Goal: Contribute content: Add original content to the website for others to see

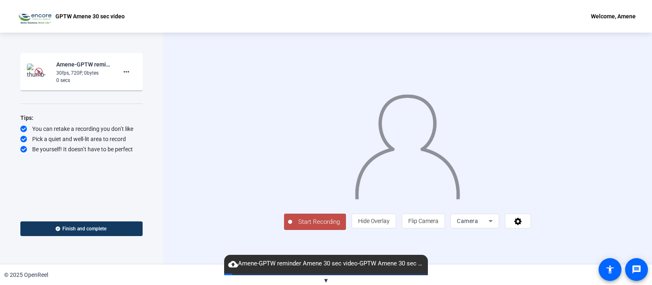
scroll to position [19, 0]
click at [531, 231] on span at bounding box center [517, 221] width 25 height 20
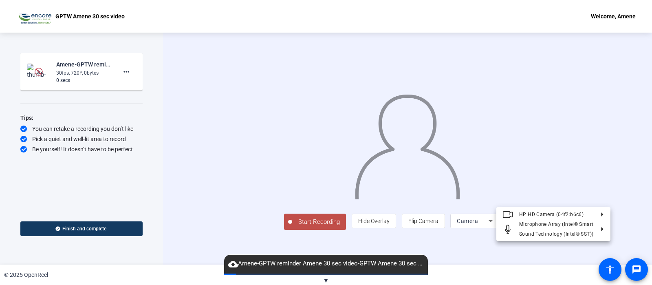
click at [549, 213] on div "HP HD Camera (04f2:b6c6) Microphone Array (Intel® Smart Sound Technology (Intel…" at bounding box center [553, 224] width 114 height 34
click at [450, 224] on div "Logi Webcam C920e (046d:08b6)" at bounding box center [451, 225] width 79 height 10
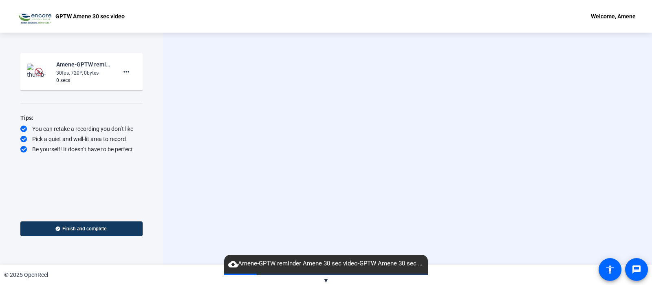
scroll to position [0, 0]
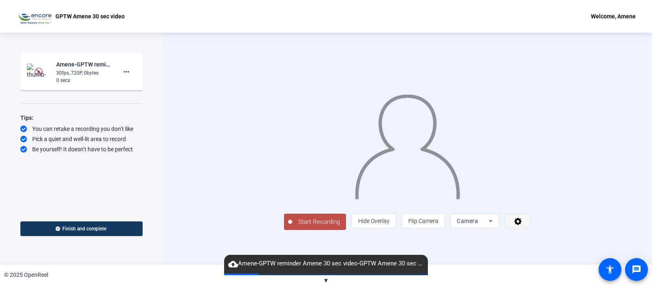
click at [523, 225] on icon at bounding box center [517, 221] width 9 height 8
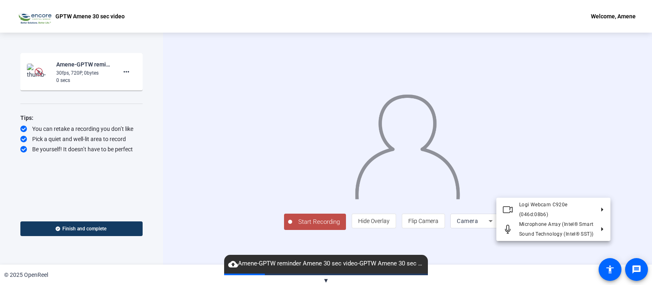
scroll to position [19, 0]
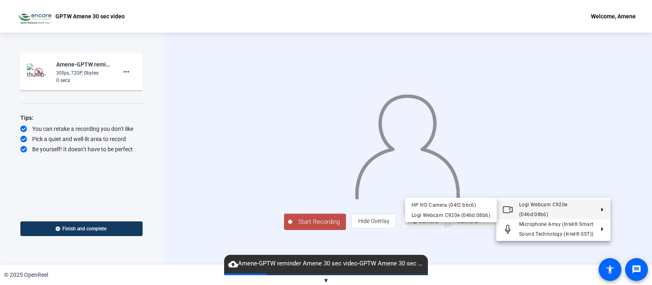
click at [546, 207] on span "Logi Webcam C920e (046d:08b6)" at bounding box center [543, 209] width 48 height 15
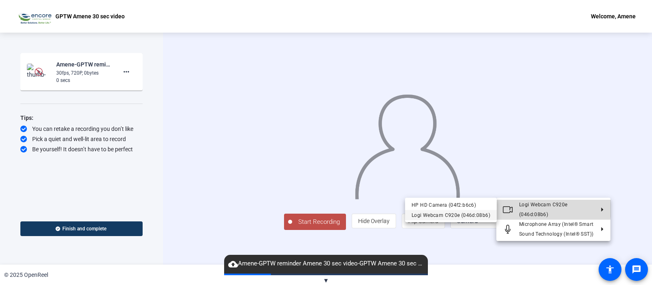
click at [446, 214] on div "Logi Webcam C920e (046d:08b6)" at bounding box center [451, 215] width 79 height 10
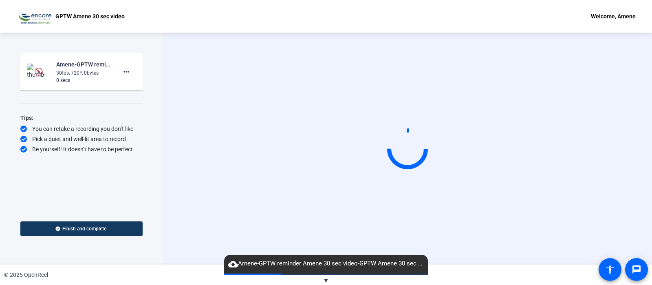
scroll to position [0, 0]
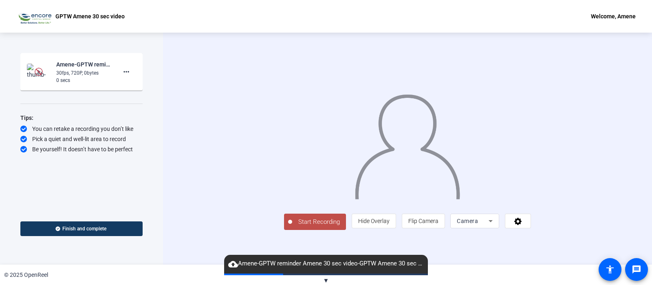
click at [609, 15] on div "Welcome, Amene" at bounding box center [613, 16] width 45 height 10
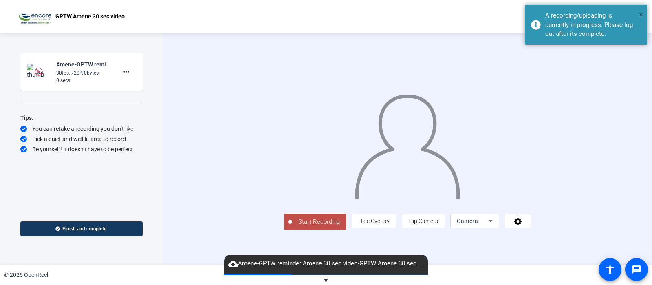
click at [640, 17] on span "×" at bounding box center [641, 15] width 4 height 10
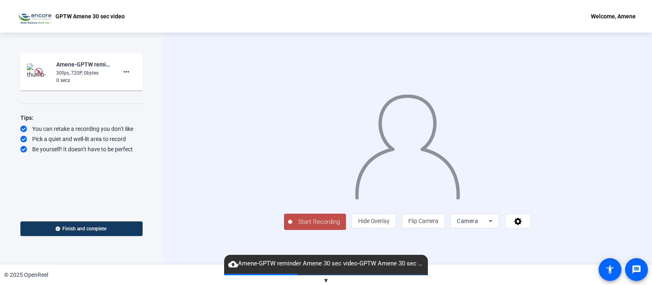
scroll to position [19, 0]
click at [292, 227] on span "Start Recording" at bounding box center [319, 221] width 54 height 9
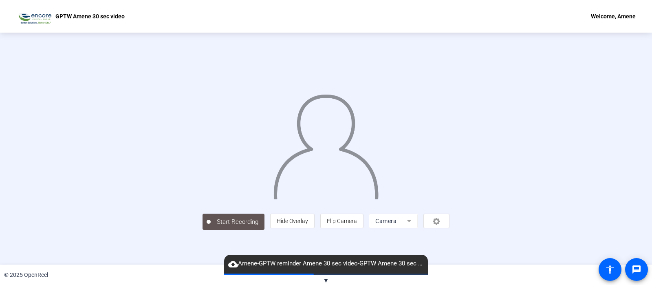
scroll to position [31, 0]
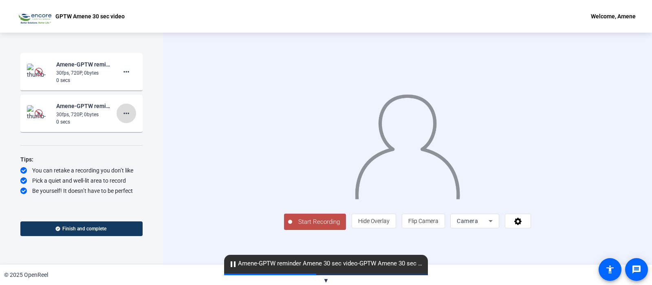
click at [128, 112] on mat-icon "more_horiz" at bounding box center [126, 113] width 10 height 10
click at [128, 130] on span "Delete clip" at bounding box center [139, 130] width 33 height 10
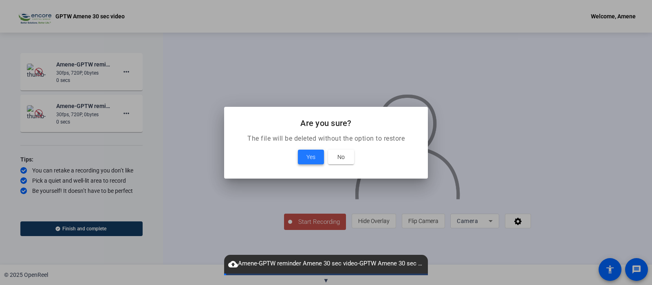
click at [308, 159] on span "Yes" at bounding box center [310, 157] width 9 height 10
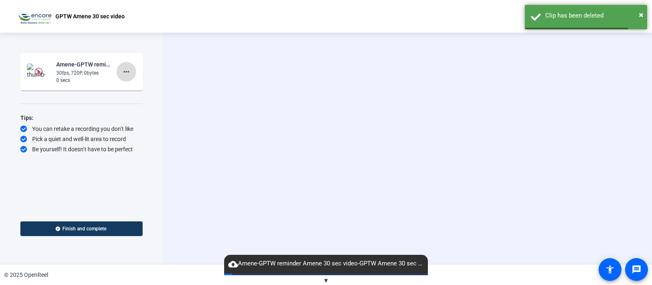
click at [128, 74] on mat-icon "more_horiz" at bounding box center [126, 72] width 10 height 10
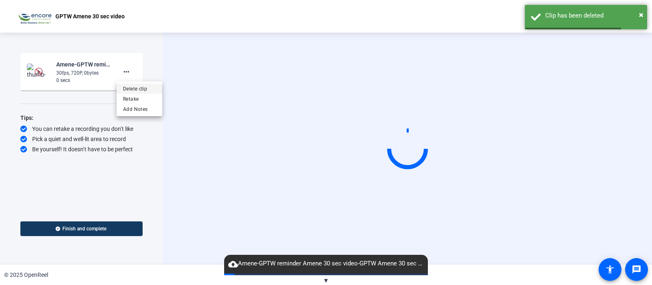
click at [133, 90] on span "Delete clip" at bounding box center [139, 89] width 33 height 10
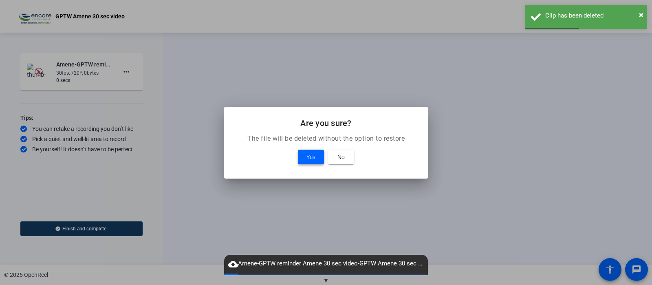
click at [309, 157] on span "Yes" at bounding box center [310, 157] width 9 height 10
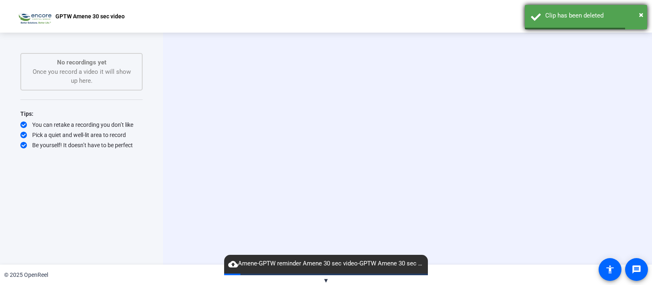
click at [644, 15] on div "× Clip has been deleted" at bounding box center [586, 17] width 122 height 24
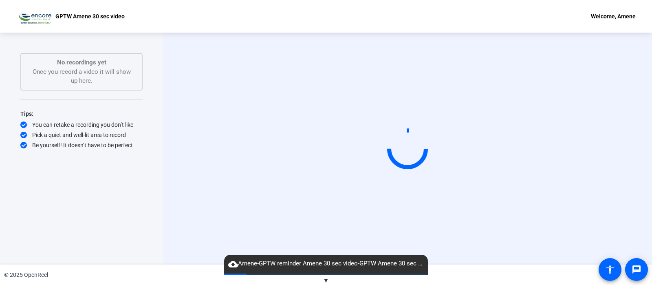
click at [621, 16] on div "Clip has been deleted" at bounding box center [593, 15] width 96 height 9
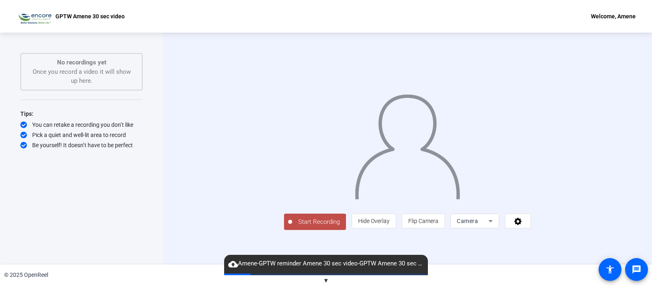
click at [610, 14] on div "Welcome, Amene" at bounding box center [613, 16] width 45 height 10
click at [606, 26] on span "Logout" at bounding box center [614, 28] width 33 height 10
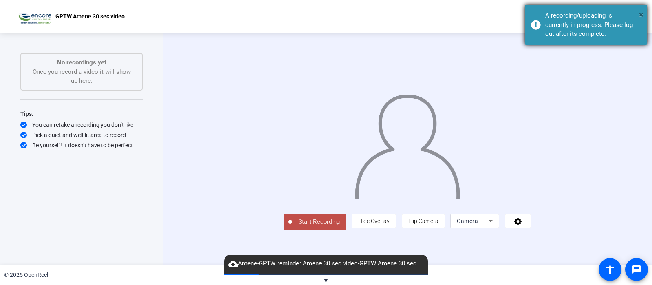
click at [640, 16] on span "×" at bounding box center [641, 15] width 4 height 10
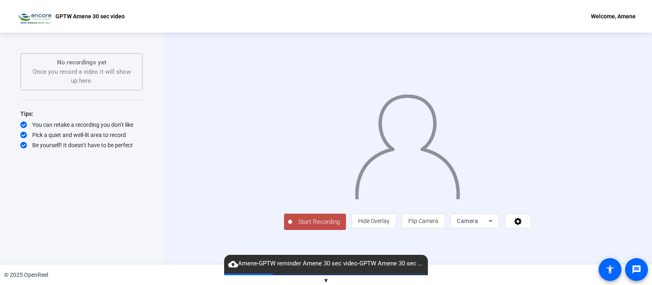
scroll to position [19, 0]
click at [619, 19] on div "Welcome, Amene" at bounding box center [613, 16] width 45 height 10
click at [609, 29] on span "Logout" at bounding box center [614, 28] width 33 height 10
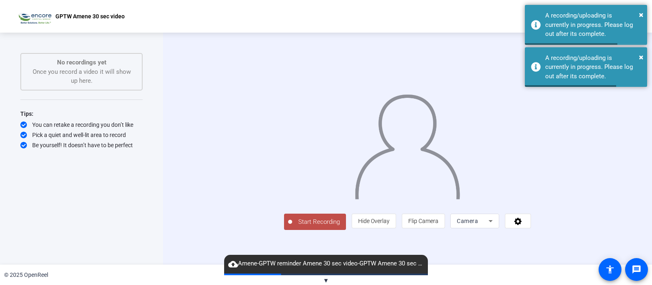
scroll to position [0, 0]
click at [642, 16] on span "×" at bounding box center [641, 15] width 4 height 10
click at [642, 63] on div "× A recording/uploading is currently in progress. Please log out after its comp…" at bounding box center [586, 67] width 122 height 40
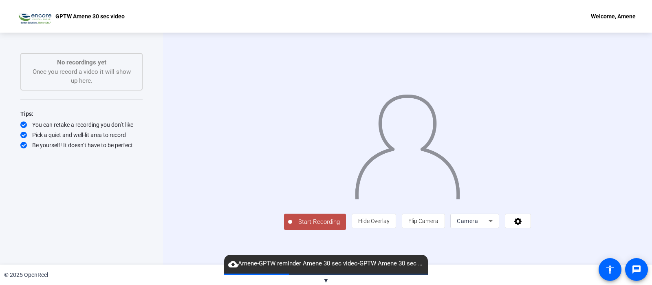
scroll to position [19, 0]
click at [292, 227] on span "Start Recording" at bounding box center [319, 221] width 54 height 9
click at [324, 280] on span "▼" at bounding box center [326, 280] width 6 height 7
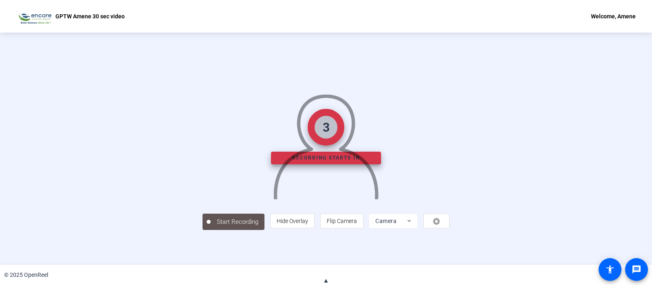
scroll to position [11, 0]
click at [325, 280] on span "▲" at bounding box center [326, 280] width 6 height 7
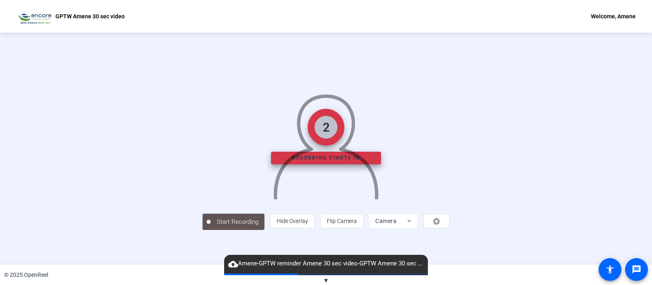
click at [325, 280] on span "▼" at bounding box center [326, 280] width 6 height 7
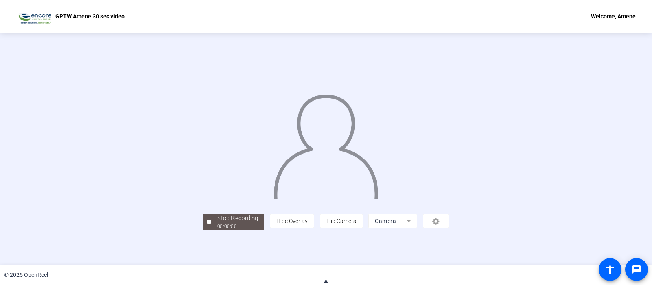
scroll to position [30, 0]
click at [211, 230] on span "Stop Recording 00:00:20" at bounding box center [237, 222] width 53 height 17
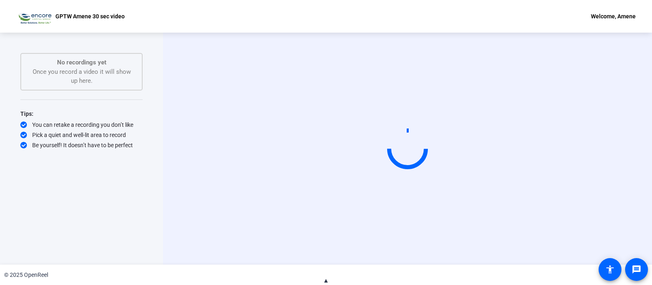
scroll to position [0, 0]
click at [132, 247] on div "Start Recording No recordings yet Once you record a video it will show up here.…" at bounding box center [81, 149] width 163 height 232
click at [612, 268] on mat-icon "accessibility" at bounding box center [610, 269] width 10 height 10
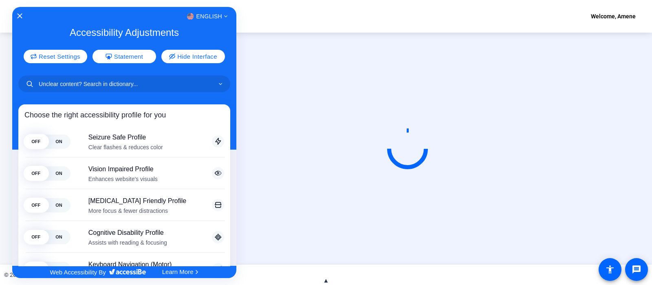
click at [16, 15] on div "English" at bounding box center [124, 16] width 224 height 11
drag, startPoint x: 16, startPoint y: 15, endPoint x: 314, endPoint y: 183, distance: 341.8
click at [16, 15] on div "English" at bounding box center [124, 16] width 224 height 11
click at [19, 13] on icon "Close Accessibility Interface" at bounding box center [20, 16] width 6 height 6
click at [19, 13] on img at bounding box center [33, 16] width 35 height 16
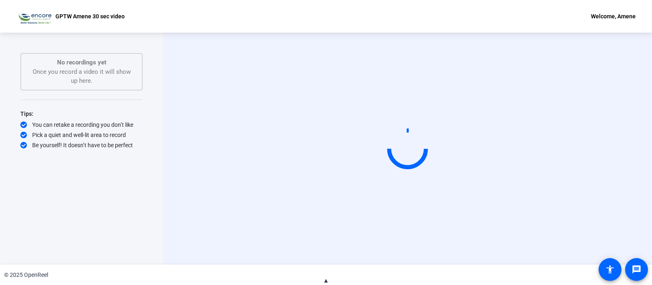
click at [327, 280] on span "▲" at bounding box center [326, 280] width 6 height 7
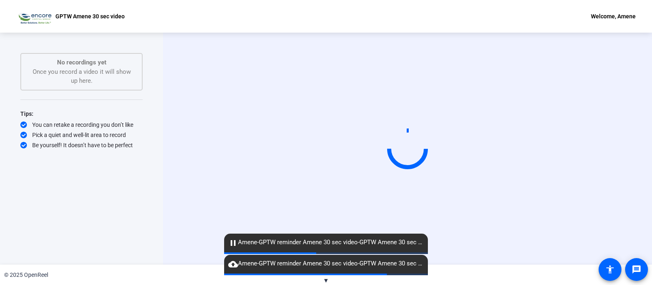
click at [233, 242] on mat-icon "pause" at bounding box center [233, 243] width 10 height 10
click at [306, 246] on span "pause Amene-GPTW reminder Amene 30 sec video-GPTW Amene 30 sec video-1755104188…" at bounding box center [326, 243] width 204 height 10
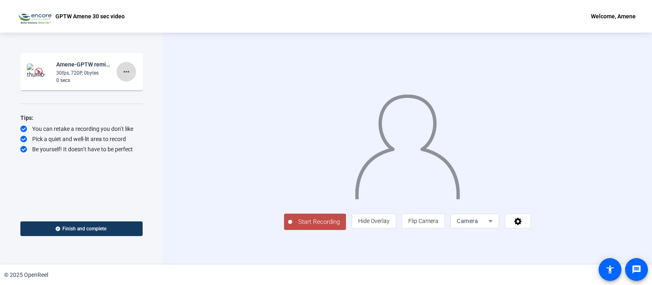
click at [125, 69] on mat-icon "more_horiz" at bounding box center [126, 72] width 10 height 10
click at [134, 101] on span "Retake" at bounding box center [139, 99] width 33 height 10
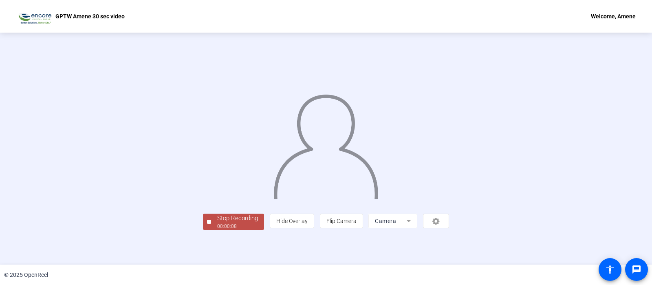
scroll to position [31, 0]
click at [449, 228] on div "person Hide Overlay flip Flip Camera Camera" at bounding box center [359, 221] width 179 height 15
click at [217, 230] on div "00:00:18" at bounding box center [237, 225] width 41 height 7
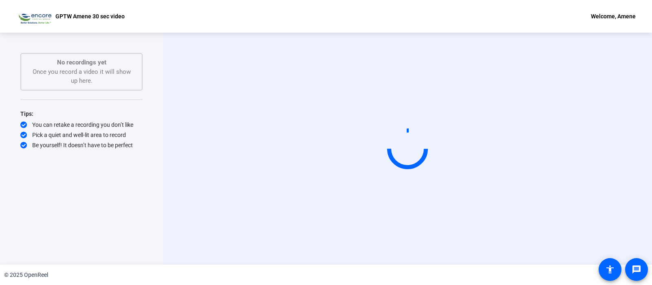
scroll to position [0, 0]
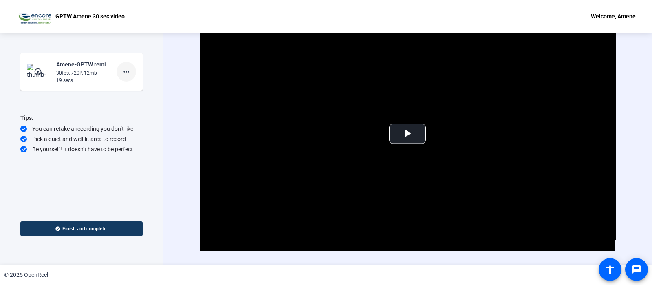
click at [128, 70] on mat-icon "more_horiz" at bounding box center [126, 72] width 10 height 10
click at [138, 88] on span "Delete clip" at bounding box center [139, 89] width 33 height 10
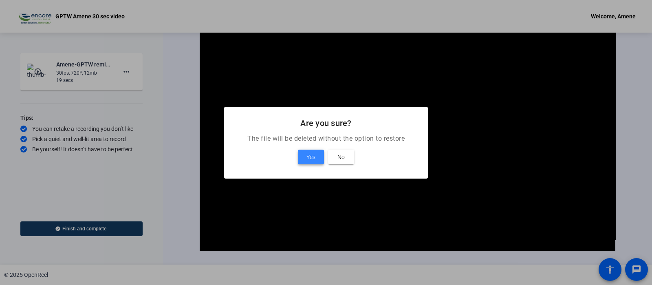
click at [308, 156] on span "Yes" at bounding box center [310, 157] width 9 height 10
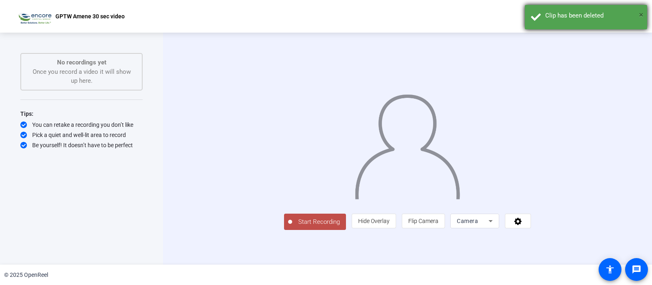
click at [639, 15] on span "×" at bounding box center [641, 15] width 4 height 10
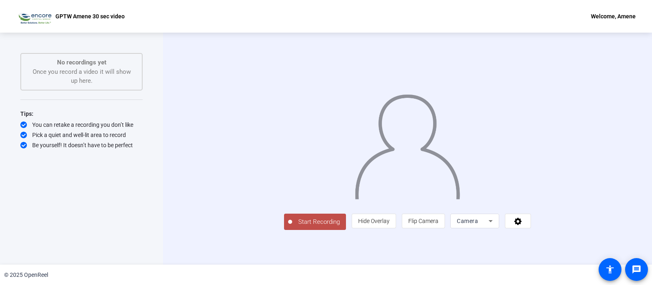
click at [617, 20] on div "Welcome, Amene" at bounding box center [613, 16] width 45 height 10
click at [605, 29] on span "Logout" at bounding box center [614, 28] width 33 height 10
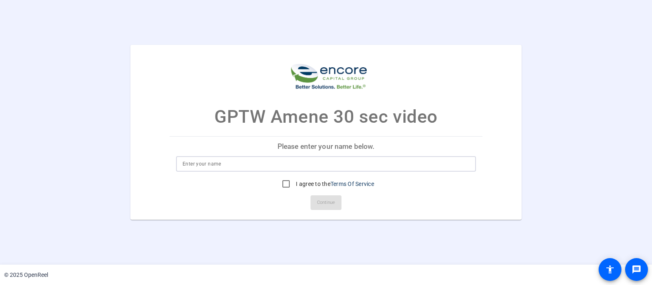
click at [238, 166] on input at bounding box center [326, 164] width 287 height 10
type input "Amene"
click at [284, 183] on input "I agree to the Terms Of Service" at bounding box center [286, 184] width 16 height 16
checkbox input "true"
click at [323, 203] on span "Continue" at bounding box center [326, 202] width 18 height 12
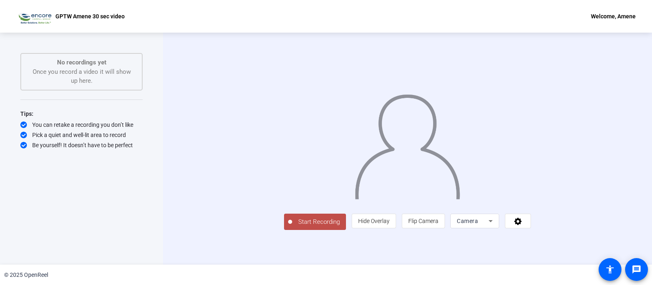
scroll to position [19, 0]
click at [522, 225] on icon at bounding box center [517, 221] width 7 height 7
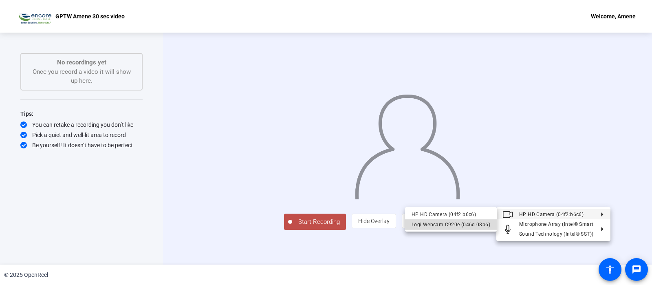
click at [476, 222] on div "Logi Webcam C920e (046d:08b6)" at bounding box center [451, 225] width 79 height 10
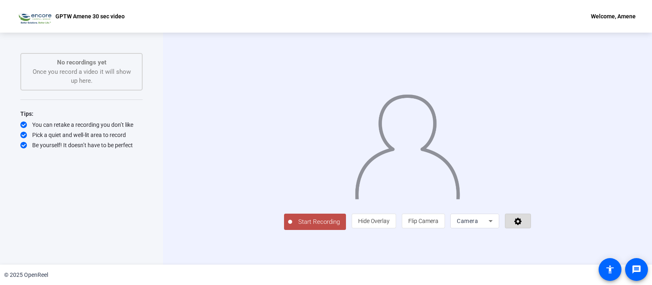
click at [522, 225] on icon at bounding box center [517, 221] width 7 height 7
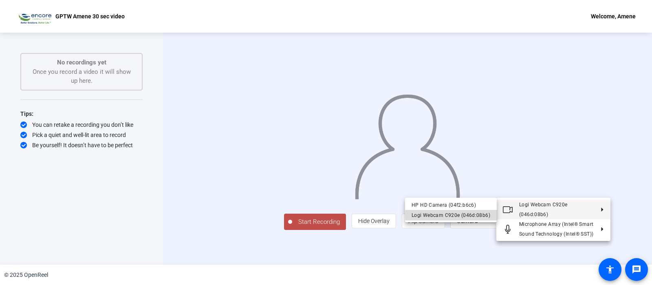
click at [478, 215] on div "Logi Webcam C920e (046d:08b6)" at bounding box center [451, 215] width 79 height 10
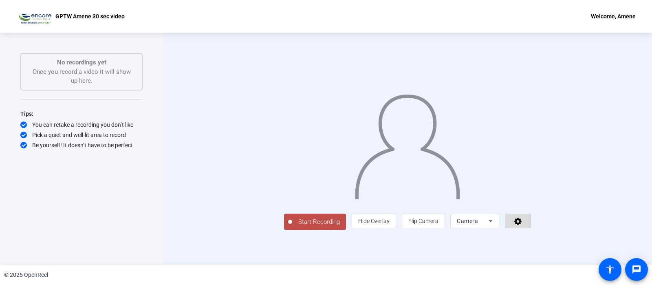
click at [523, 225] on icon at bounding box center [517, 221] width 9 height 8
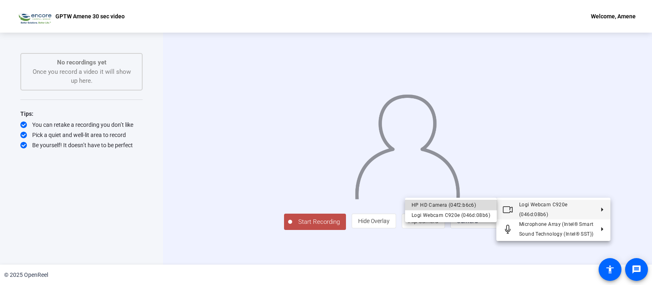
click at [467, 203] on div "HP HD Camera (04f2:b6c6)" at bounding box center [451, 205] width 79 height 10
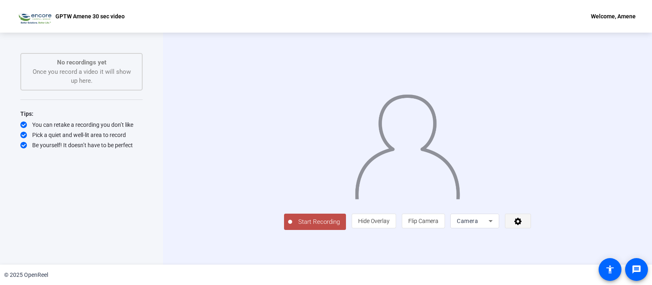
click at [522, 225] on icon at bounding box center [517, 221] width 7 height 7
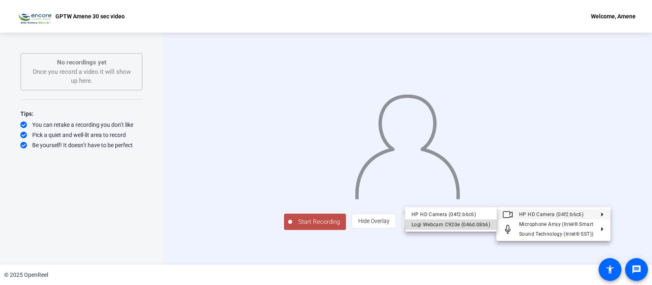
click at [489, 222] on div "Logi Webcam C920e (046d:08b6)" at bounding box center [451, 225] width 79 height 10
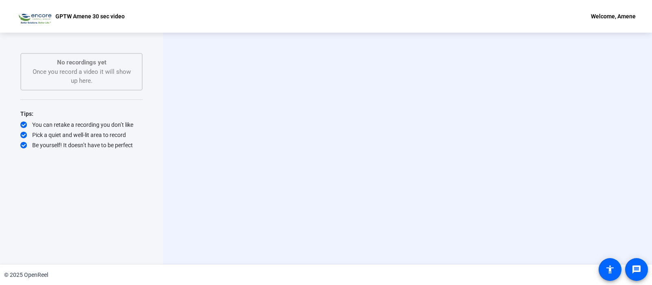
scroll to position [0, 0]
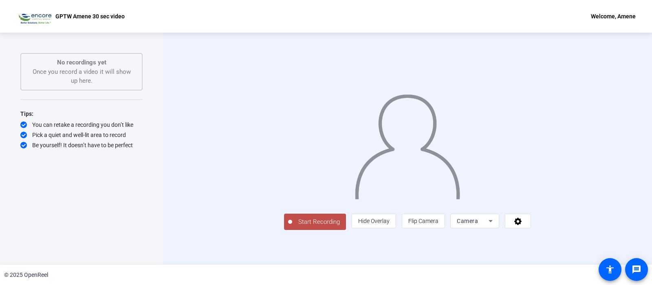
scroll to position [19, 0]
click at [523, 225] on icon at bounding box center [517, 221] width 9 height 8
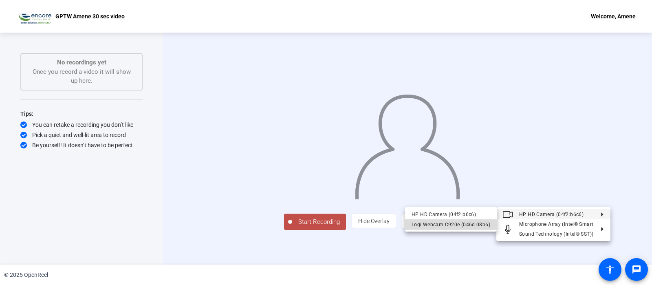
click at [470, 225] on div "Logi Webcam C920e (046d:08b6)" at bounding box center [451, 225] width 79 height 10
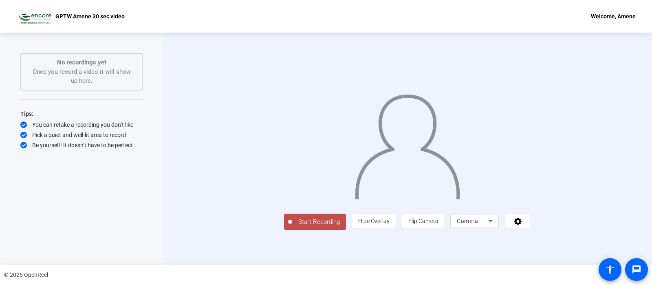
click at [478, 224] on span "Camera" at bounding box center [467, 221] width 21 height 7
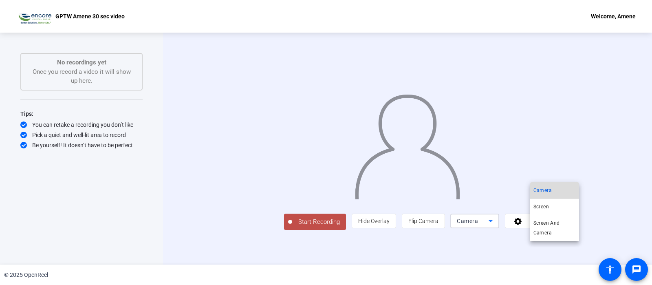
click at [549, 190] on span "Camera" at bounding box center [542, 190] width 18 height 10
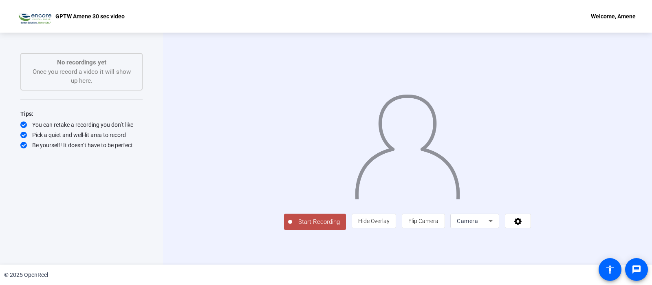
click at [615, 15] on div "Welcome, Amene" at bounding box center [613, 16] width 45 height 10
click at [609, 26] on span "Logout" at bounding box center [614, 28] width 33 height 10
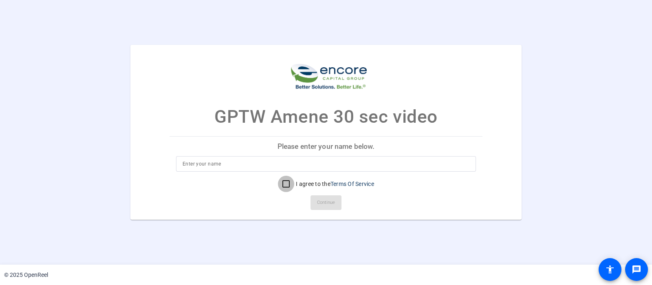
click at [288, 185] on input "I agree to the Terms Of Service" at bounding box center [286, 184] width 16 height 16
checkbox input "true"
click at [278, 163] on input at bounding box center [326, 164] width 287 height 10
type input "[PERSON_NAME]"
click at [321, 200] on span "Continue" at bounding box center [326, 202] width 18 height 12
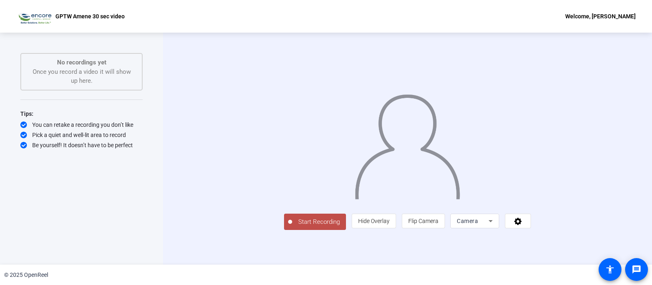
scroll to position [19, 0]
click at [531, 231] on span at bounding box center [517, 221] width 25 height 20
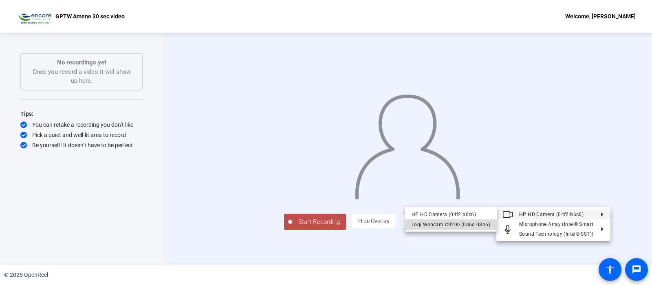
click at [469, 225] on div "Logi Webcam C920e (046d:08b6)" at bounding box center [451, 225] width 79 height 10
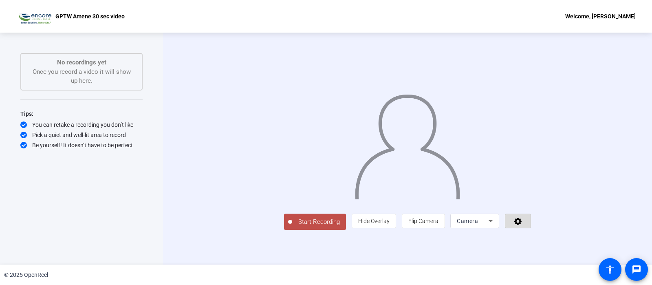
click at [522, 225] on icon at bounding box center [517, 221] width 7 height 7
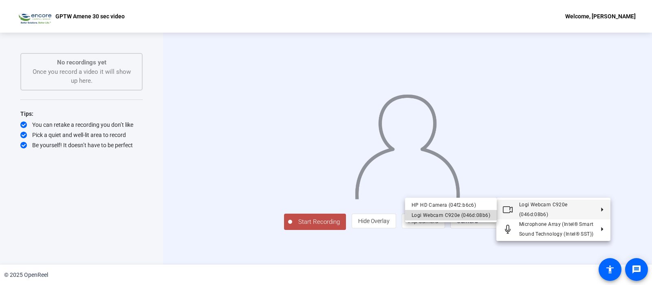
click at [479, 214] on div "Logi Webcam C920e (046d:08b6)" at bounding box center [451, 215] width 79 height 10
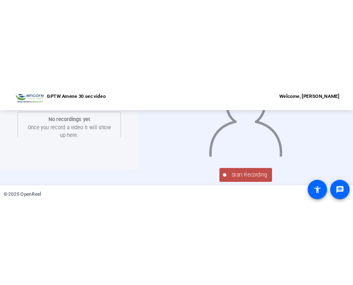
scroll to position [0, 0]
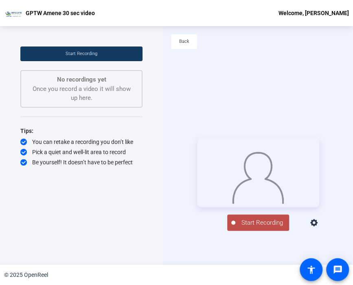
click at [249, 227] on span "Start Recording" at bounding box center [263, 222] width 54 height 9
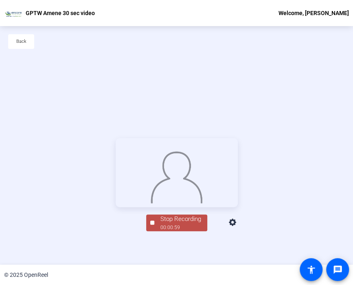
click at [213, 37] on div "Back" at bounding box center [176, 45] width 353 height 39
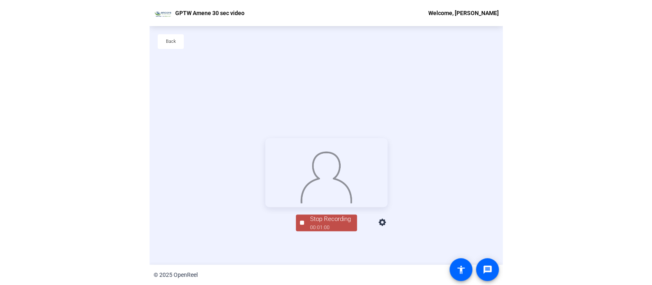
scroll to position [39, 0]
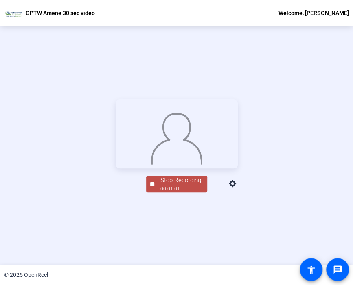
click at [179, 192] on div "00:01:01" at bounding box center [181, 188] width 41 height 7
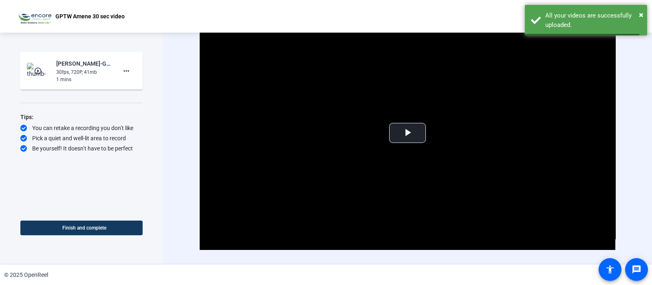
scroll to position [0, 0]
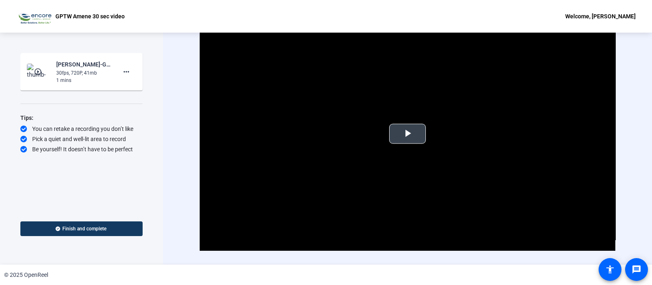
click at [408, 134] on span "Video Player" at bounding box center [408, 134] width 0 height 0
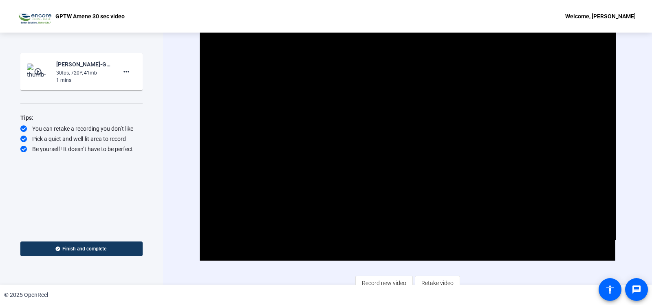
drag, startPoint x: 470, startPoint y: 88, endPoint x: 478, endPoint y: 88, distance: 7.8
click at [476, 86] on video "Video Player" at bounding box center [408, 144] width 416 height 234
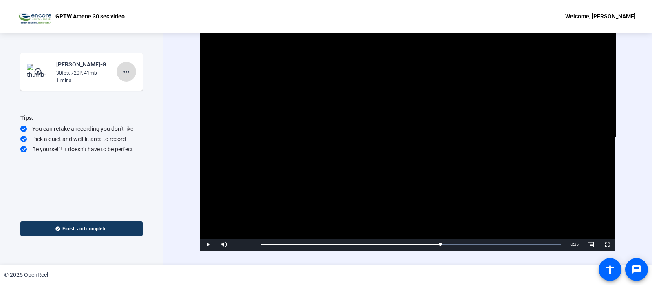
click at [130, 73] on mat-icon "more_horiz" at bounding box center [126, 72] width 10 height 10
click at [141, 99] on span "Retake" at bounding box center [139, 99] width 33 height 10
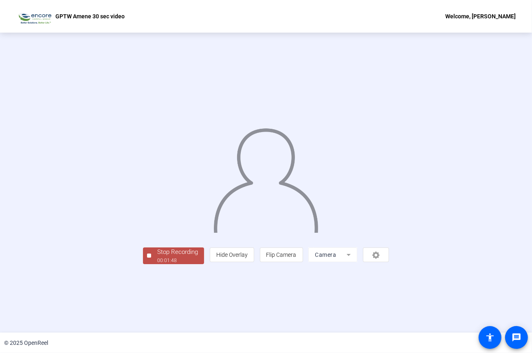
click at [157, 257] on div "Stop Recording" at bounding box center [177, 251] width 41 height 9
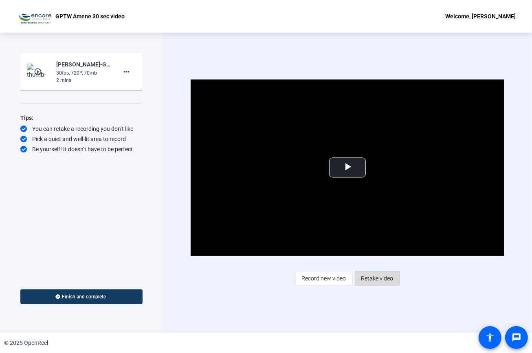
click at [380, 278] on span "Retake video" at bounding box center [377, 278] width 32 height 15
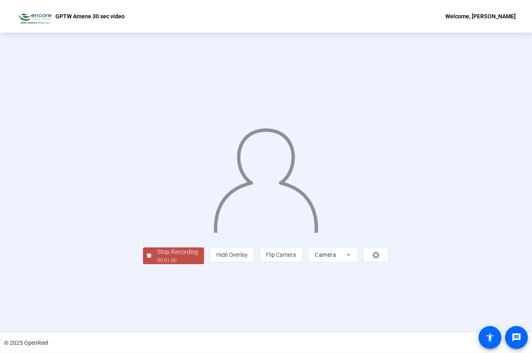
click at [151, 264] on span "Stop Recording 00:01:00" at bounding box center [177, 255] width 53 height 17
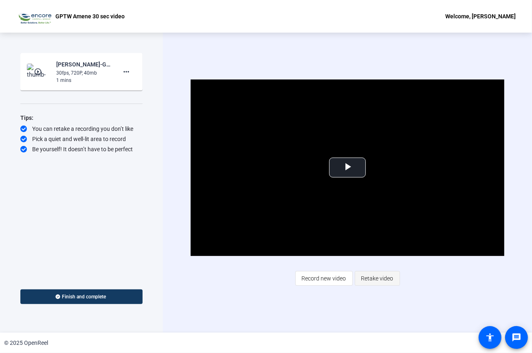
drag, startPoint x: 386, startPoint y: 279, endPoint x: 388, endPoint y: 284, distance: 4.9
click at [386, 280] on span "Retake video" at bounding box center [377, 278] width 32 height 15
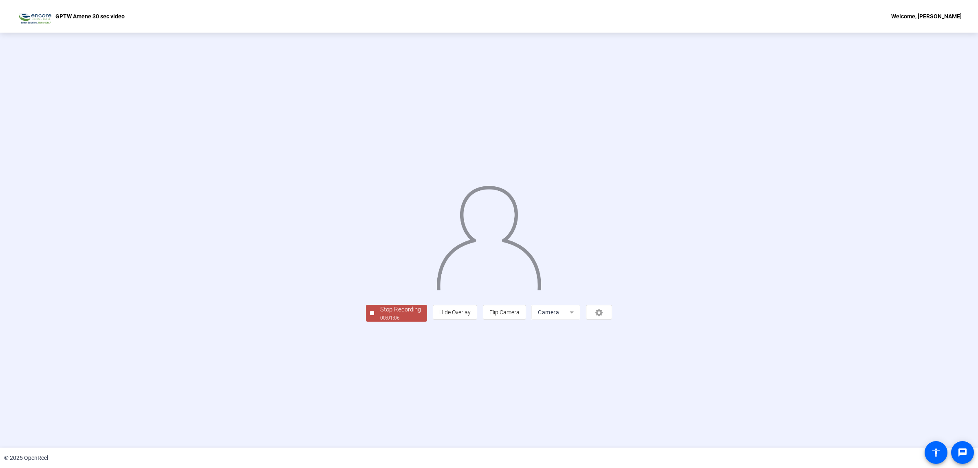
click at [380, 284] on div "00:01:06" at bounding box center [400, 317] width 41 height 7
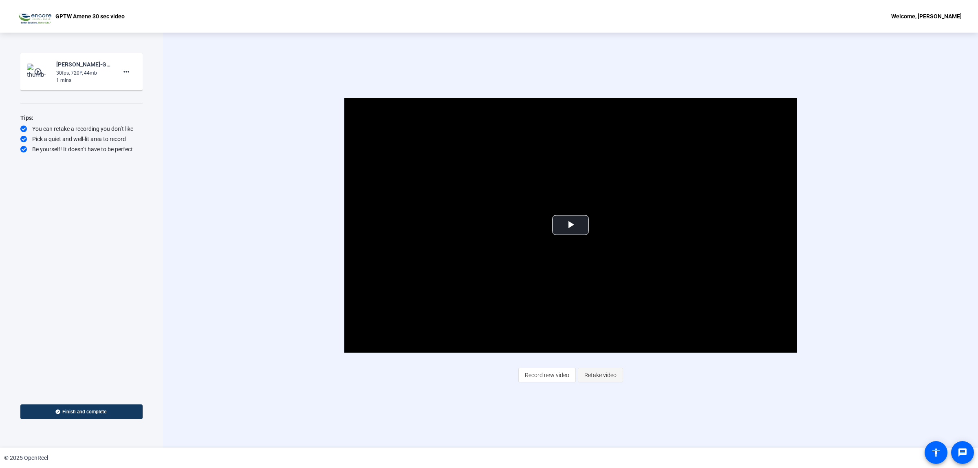
click at [598, 284] on span "Retake video" at bounding box center [600, 374] width 32 height 15
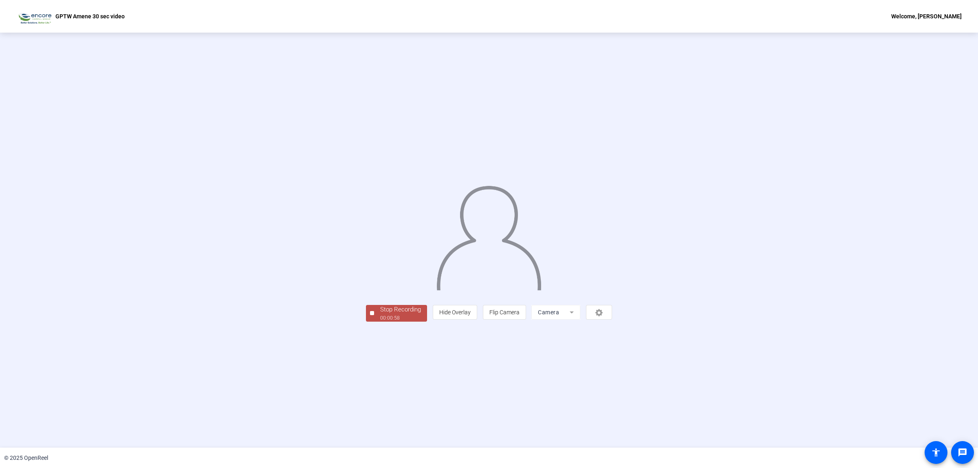
click at [380, 284] on div "00:00:58" at bounding box center [400, 317] width 41 height 7
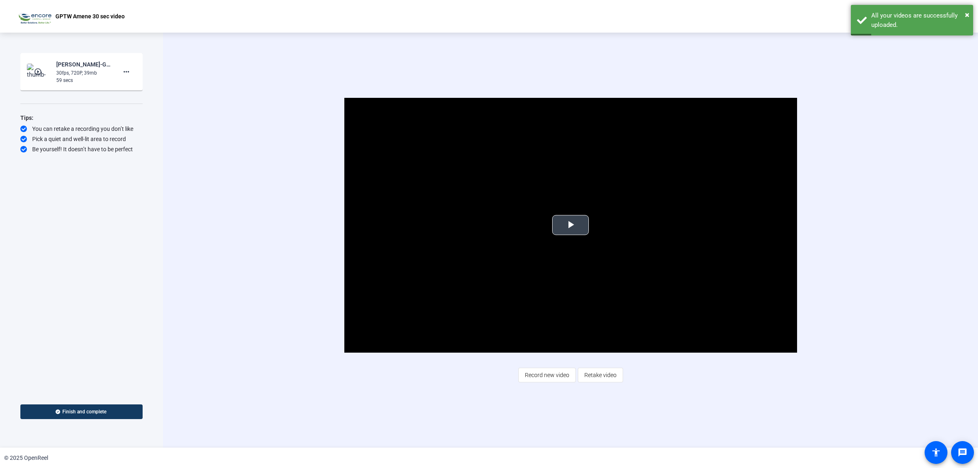
click at [571, 225] on span "Video Player" at bounding box center [571, 225] width 0 height 0
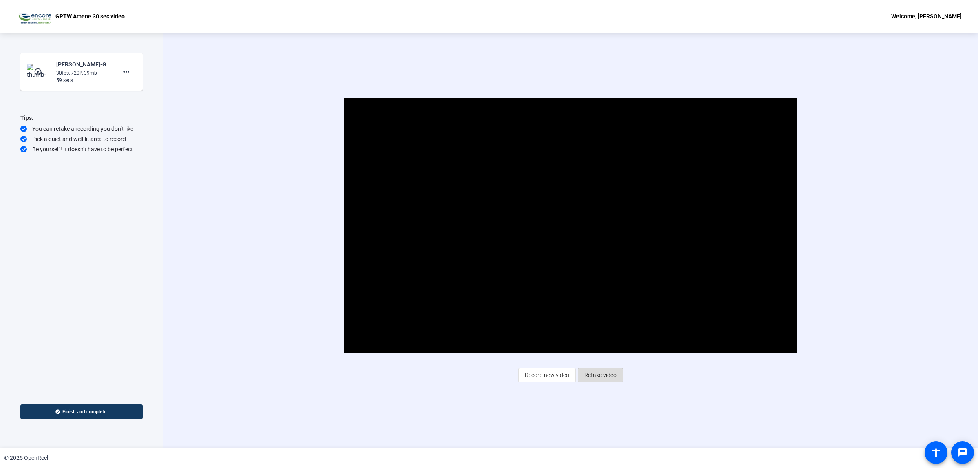
click at [600, 284] on span "Retake video" at bounding box center [600, 374] width 32 height 15
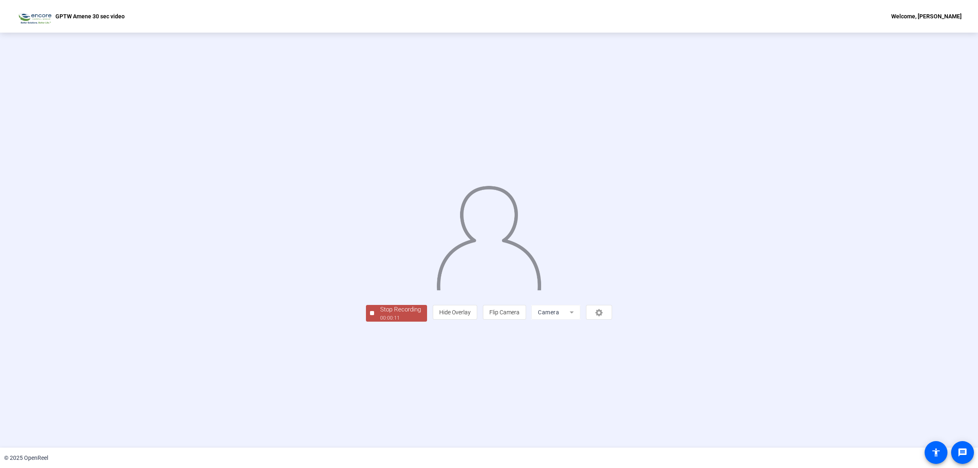
click at [380, 284] on div "Stop Recording" at bounding box center [400, 309] width 41 height 9
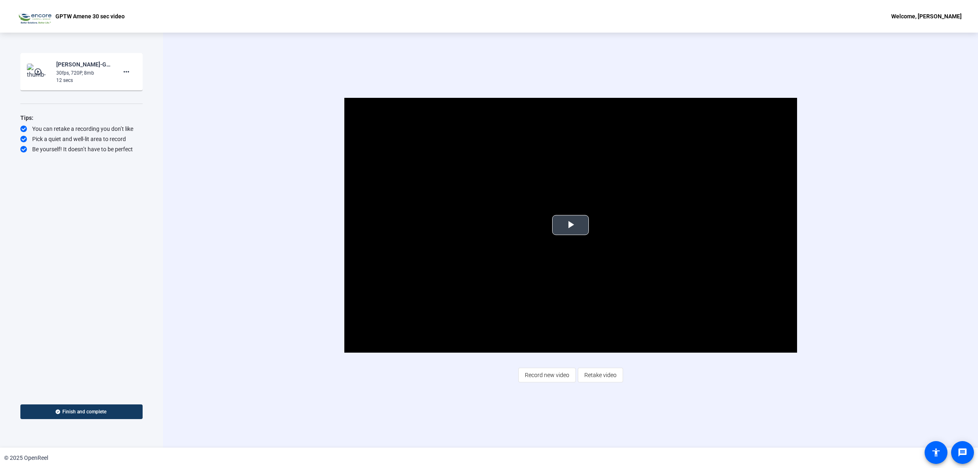
click at [571, 225] on span "Video Player" at bounding box center [571, 225] width 0 height 0
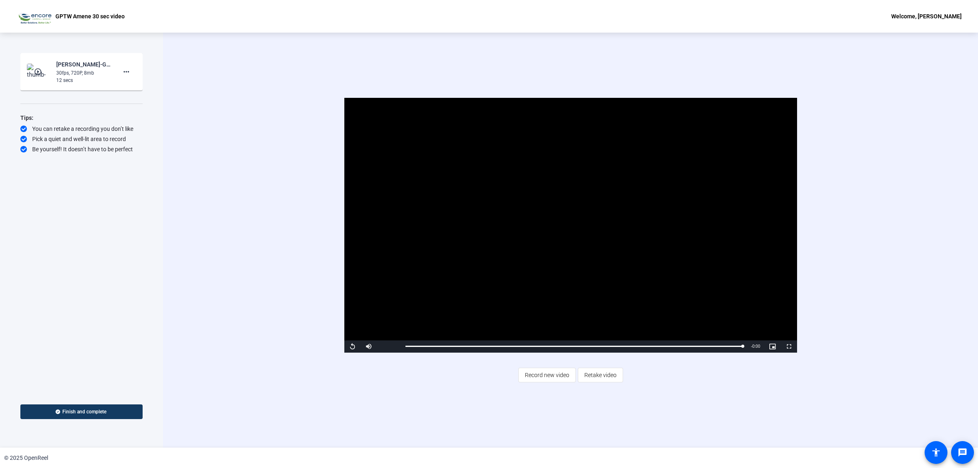
click at [606, 284] on span "Retake video" at bounding box center [600, 374] width 32 height 15
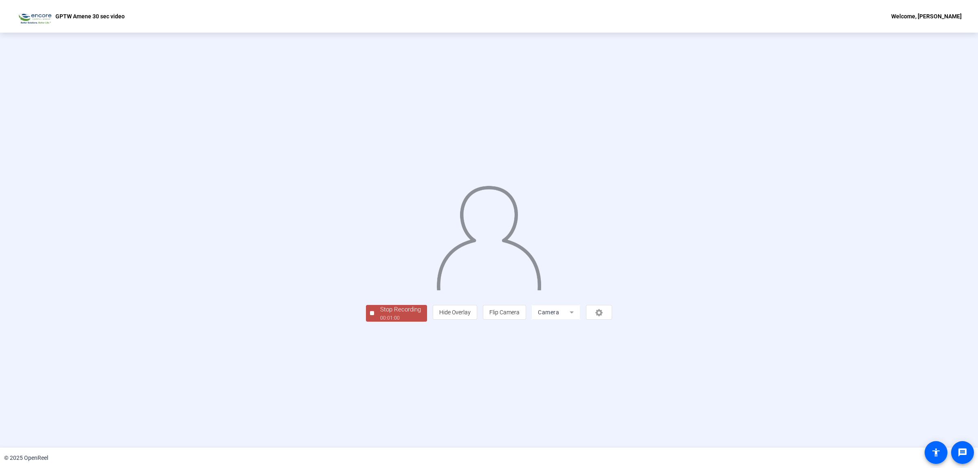
click at [380, 284] on div "00:01:00" at bounding box center [400, 317] width 41 height 7
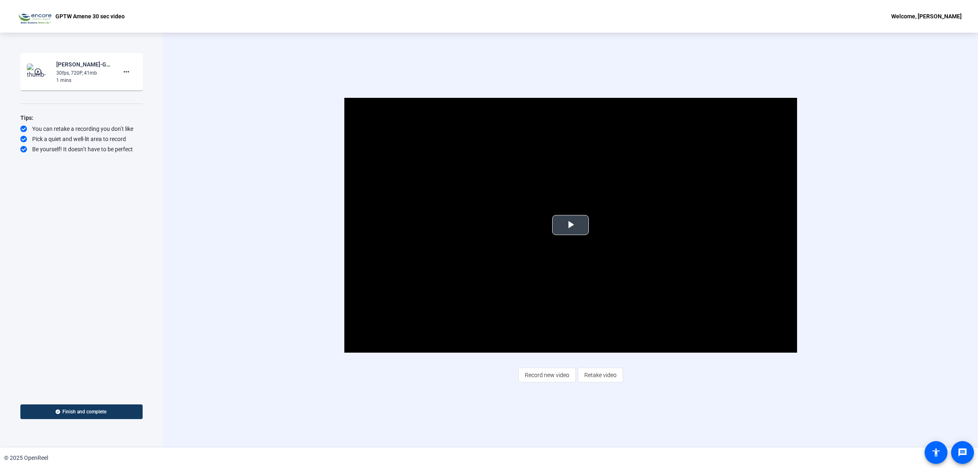
click at [571, 225] on span "Video Player" at bounding box center [571, 225] width 0 height 0
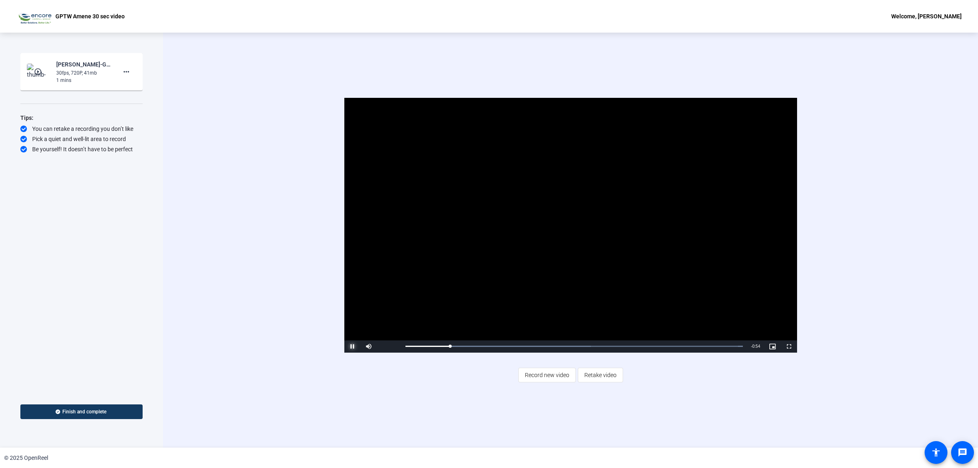
click at [347, 284] on span "Video Player" at bounding box center [352, 346] width 16 height 0
click at [602, 284] on span "Retake video" at bounding box center [600, 374] width 32 height 15
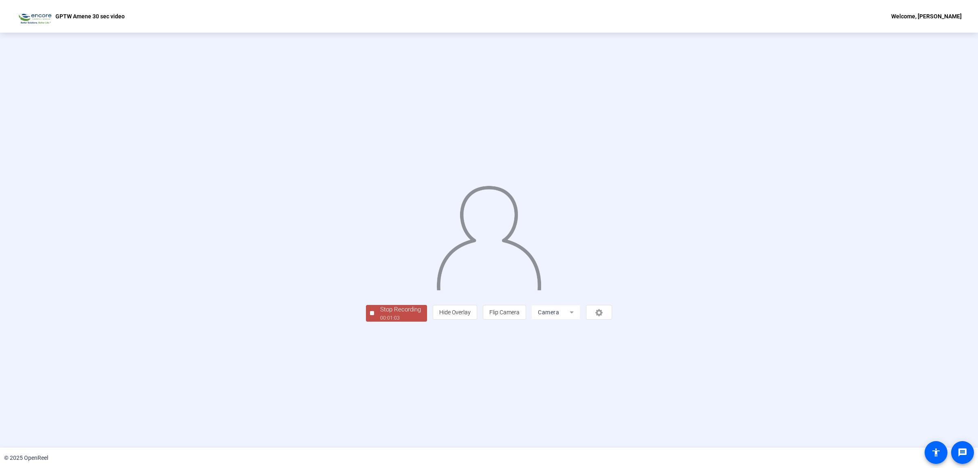
click at [380, 284] on div "00:01:03" at bounding box center [400, 317] width 41 height 7
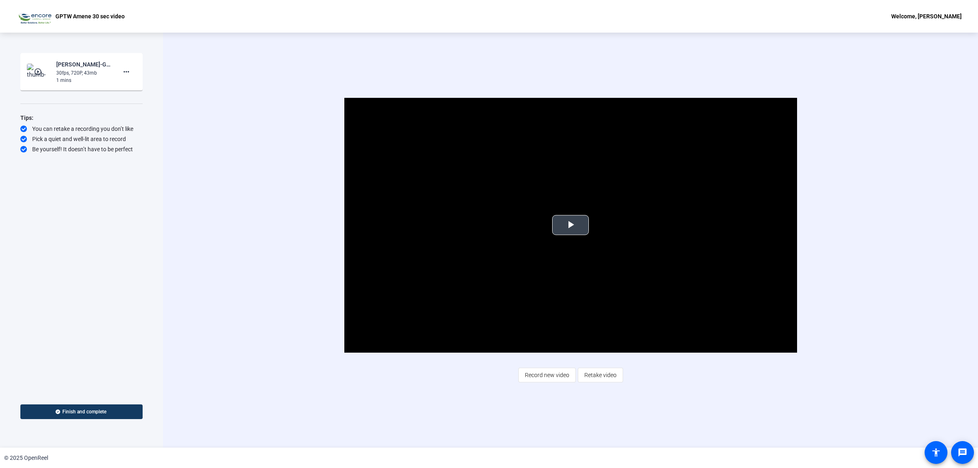
click at [571, 225] on span "Video Player" at bounding box center [571, 225] width 0 height 0
click at [608, 284] on span "Retake video" at bounding box center [600, 374] width 32 height 15
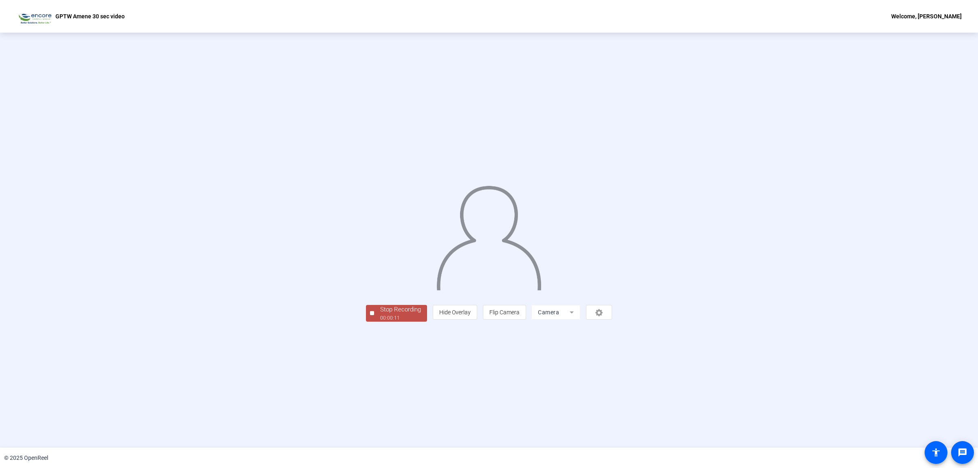
click at [380, 284] on div "Stop Recording" at bounding box center [400, 309] width 41 height 9
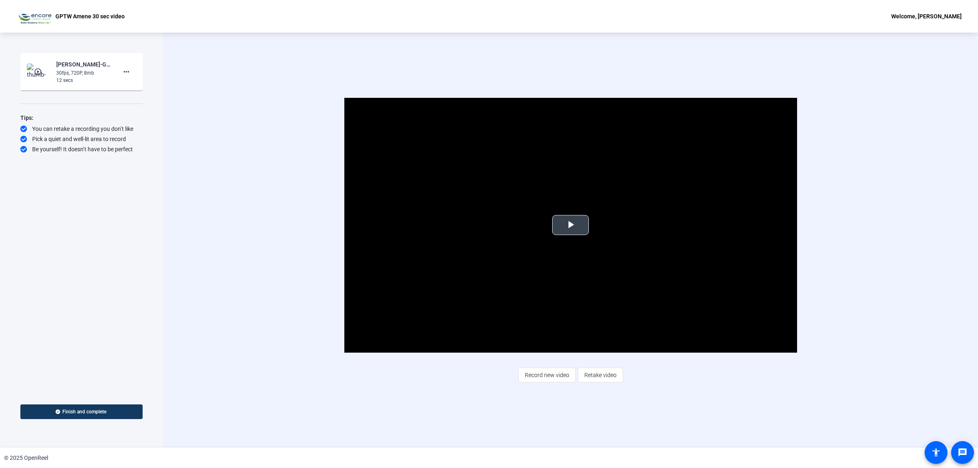
click at [571, 225] on span "Video Player" at bounding box center [571, 225] width 0 height 0
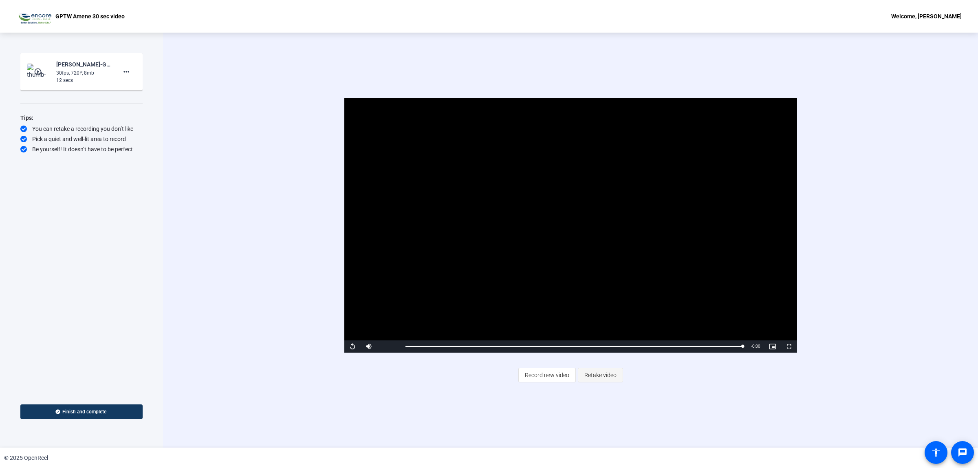
click at [600, 284] on span "Retake video" at bounding box center [600, 374] width 32 height 15
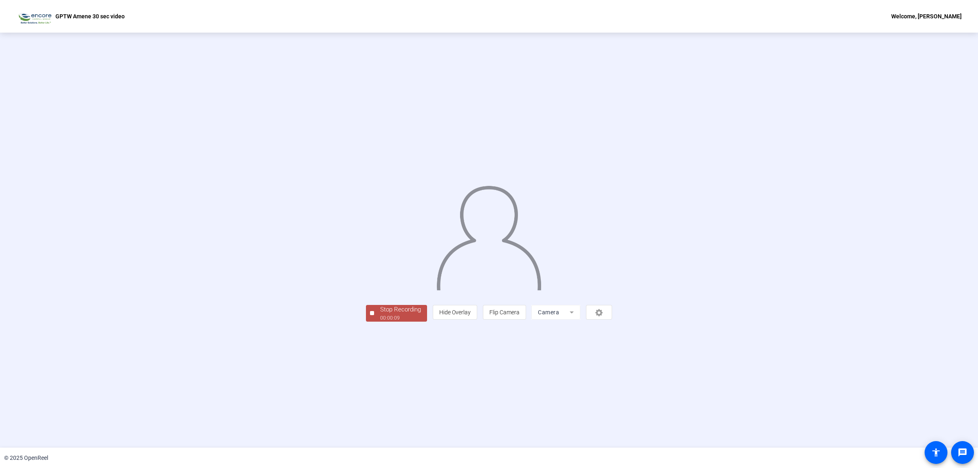
click at [380, 284] on div "00:00:09" at bounding box center [400, 317] width 41 height 7
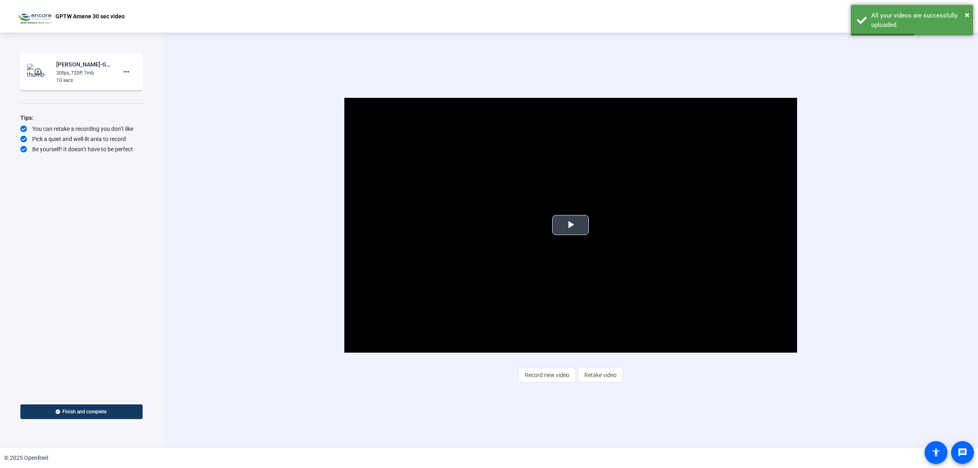
click at [571, 225] on span "Video Player" at bounding box center [571, 225] width 0 height 0
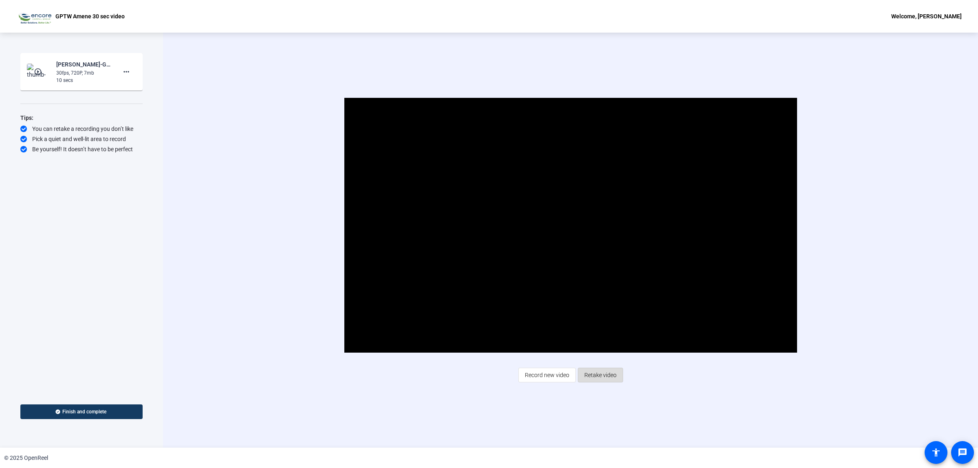
click at [602, 284] on span "Retake video" at bounding box center [600, 374] width 32 height 15
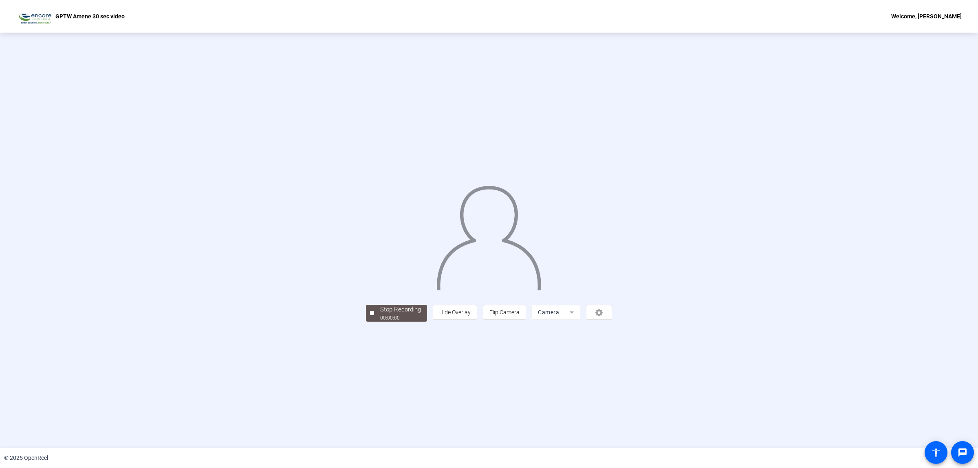
click at [612, 284] on div "person Hide Overlay flip Flip Camera Camera" at bounding box center [522, 312] width 179 height 15
click at [380, 284] on div "Stop Recording" at bounding box center [400, 309] width 41 height 9
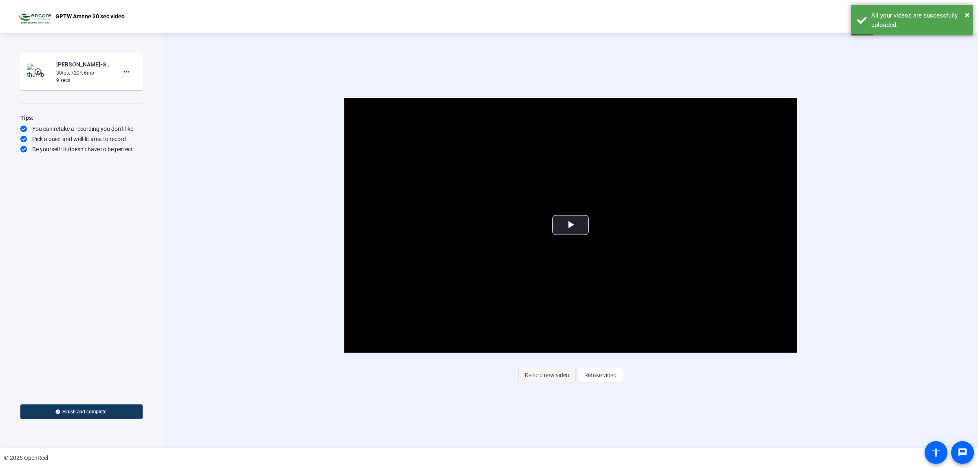
click at [551, 284] on span "Record new video" at bounding box center [547, 374] width 44 height 15
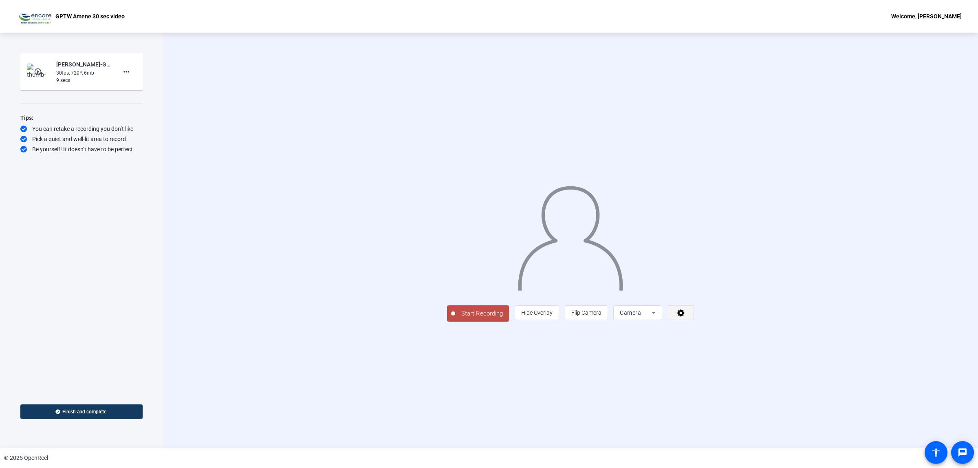
click at [652, 284] on icon at bounding box center [680, 312] width 9 height 8
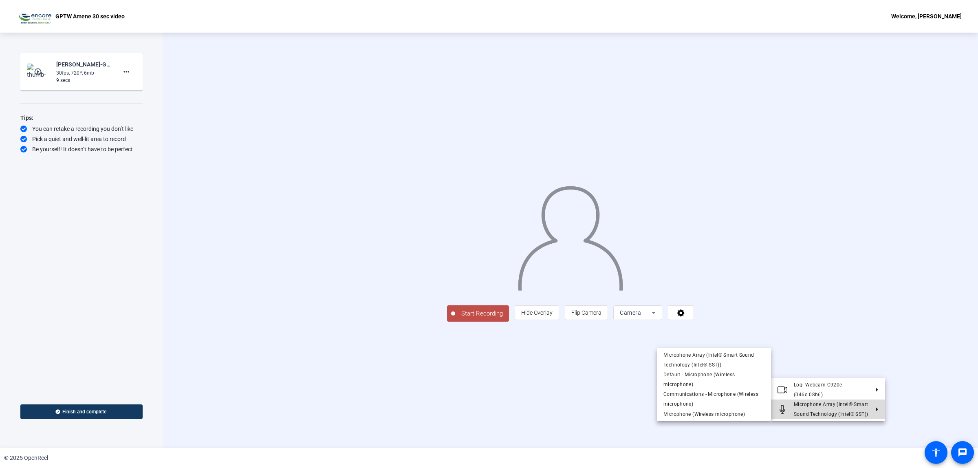
click at [652, 284] on span "Microphone Array (Intel® Smart Sound Technology (Intel® SST))" at bounding box center [831, 409] width 75 height 20
click at [652, 284] on span "Microphone (Wireless microphone)" at bounding box center [704, 414] width 82 height 6
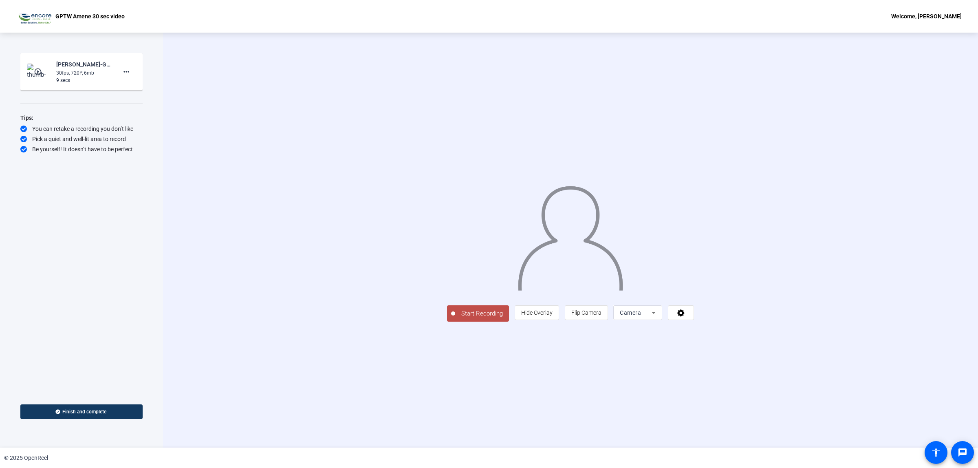
click at [455, 284] on span "Start Recording" at bounding box center [482, 313] width 54 height 9
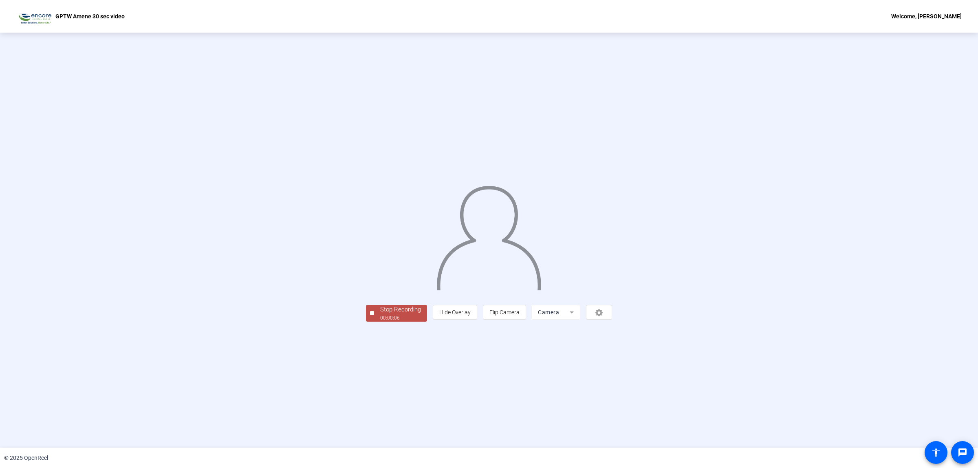
click at [380, 284] on div "Stop Recording" at bounding box center [400, 309] width 41 height 9
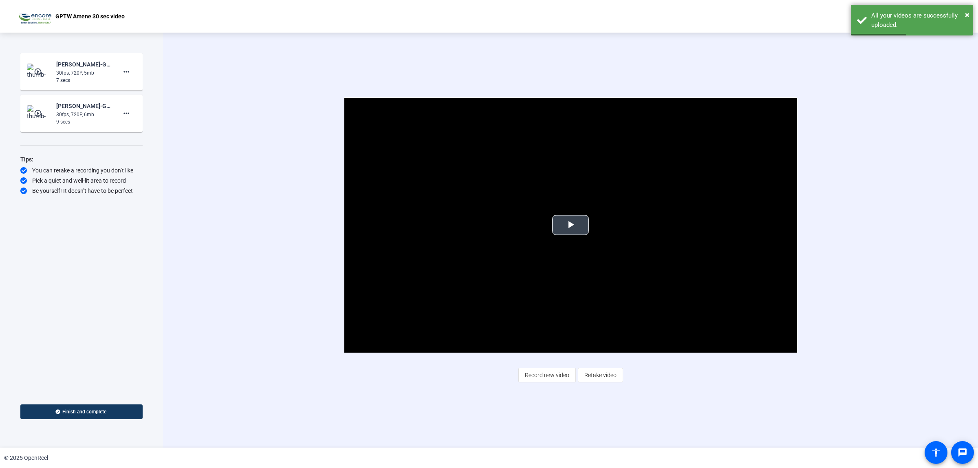
click at [571, 225] on span "Video Player" at bounding box center [571, 225] width 0 height 0
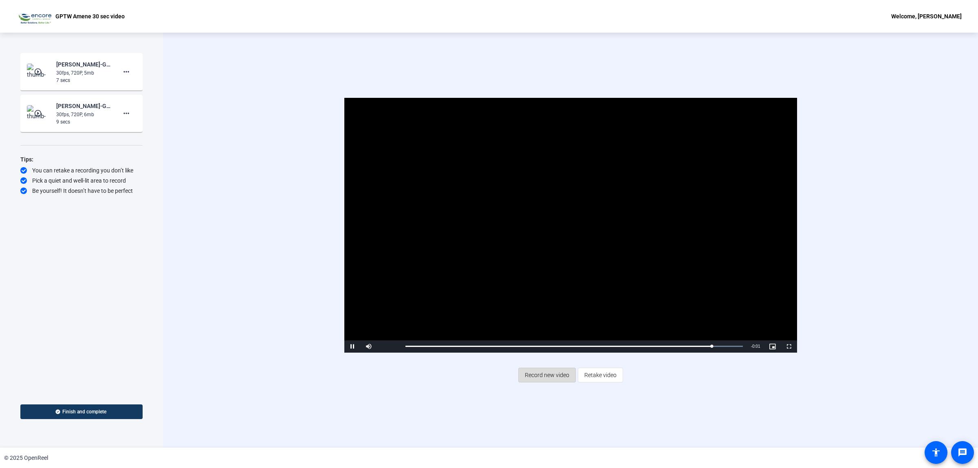
click at [549, 284] on span "Record new video" at bounding box center [547, 374] width 44 height 15
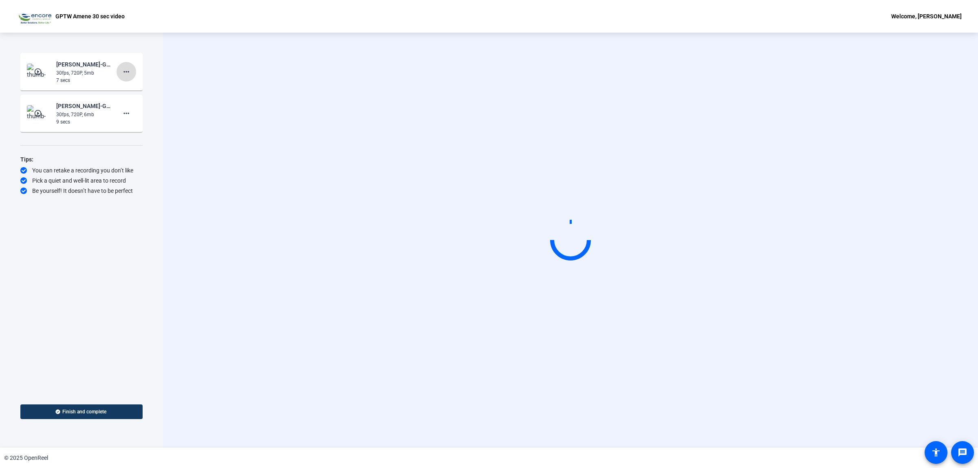
click at [128, 70] on mat-icon "more_horiz" at bounding box center [126, 72] width 10 height 10
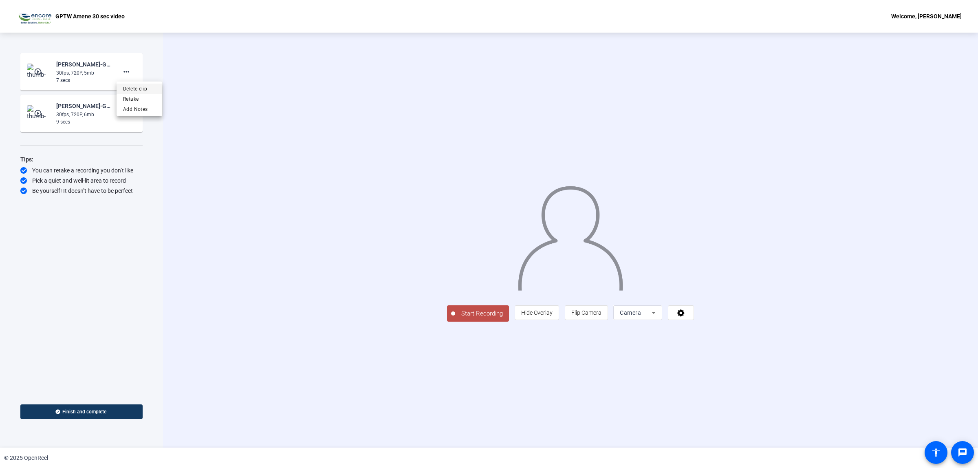
click at [139, 90] on span "Delete clip" at bounding box center [139, 89] width 33 height 10
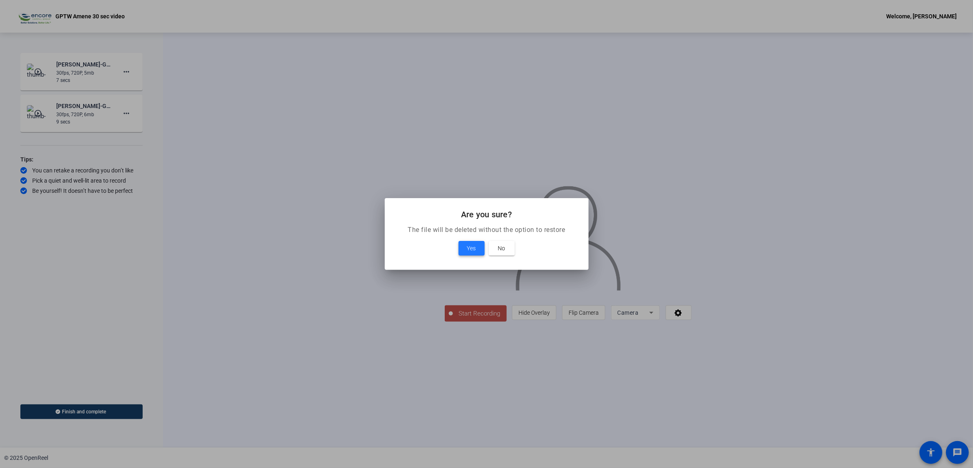
click at [471, 251] on span "Yes" at bounding box center [471, 248] width 9 height 10
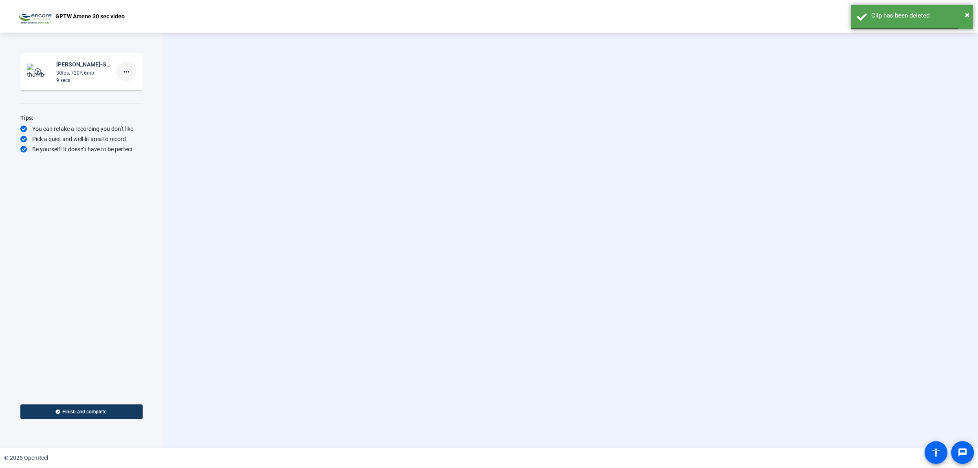
click at [130, 74] on mat-icon "more_horiz" at bounding box center [126, 72] width 10 height 10
click at [145, 92] on span "Delete clip" at bounding box center [139, 89] width 33 height 10
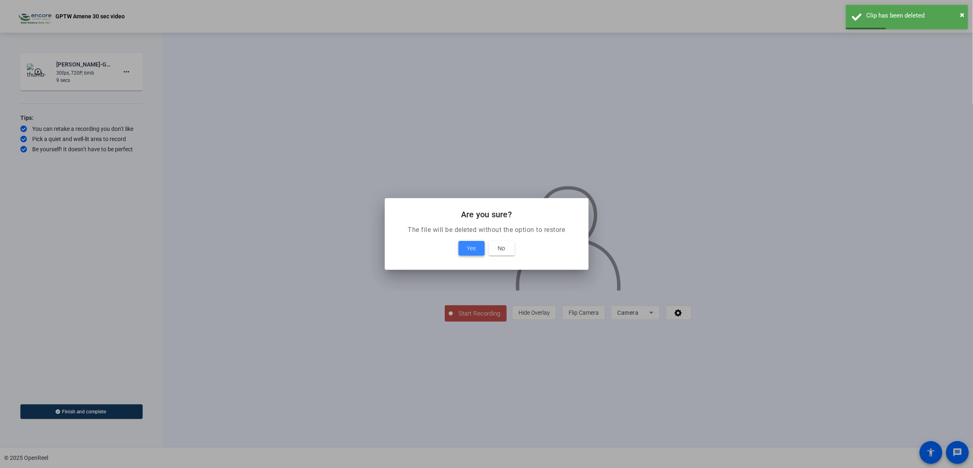
click at [481, 251] on span at bounding box center [471, 248] width 26 height 20
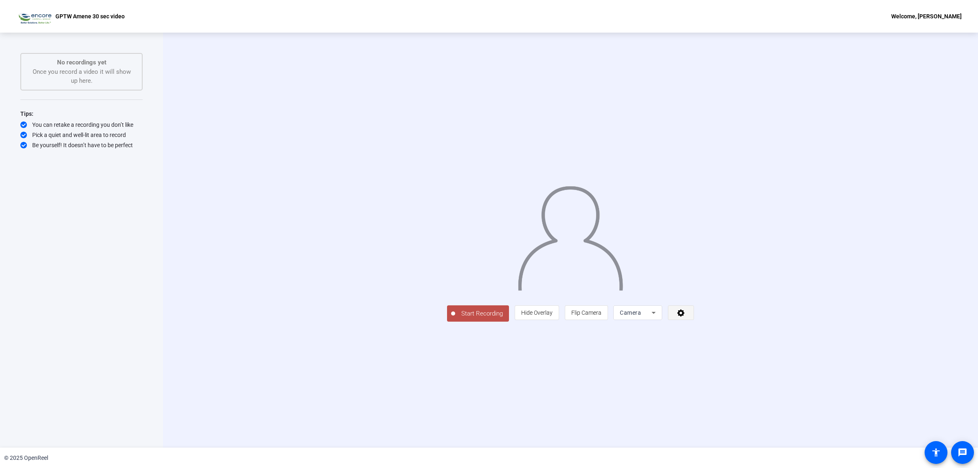
click at [652, 284] on icon at bounding box center [680, 312] width 9 height 8
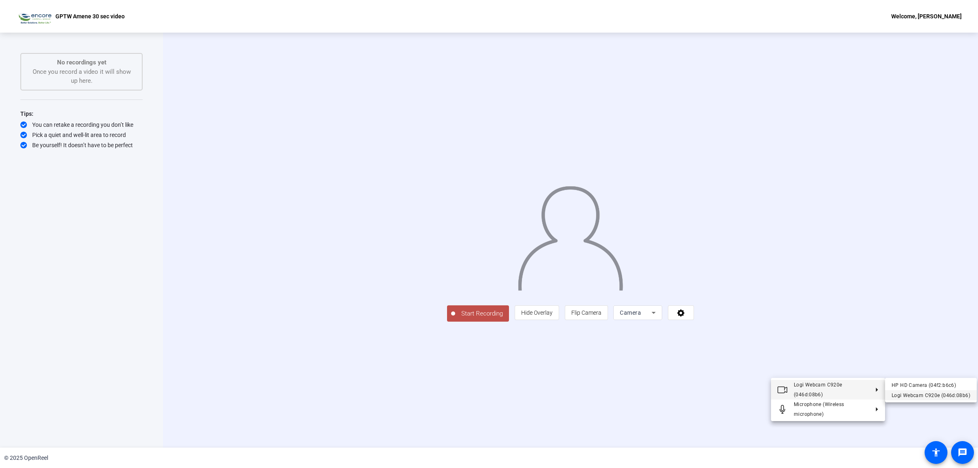
click at [652, 284] on div "Logi Webcam C920e (046d:08b6)" at bounding box center [931, 395] width 79 height 10
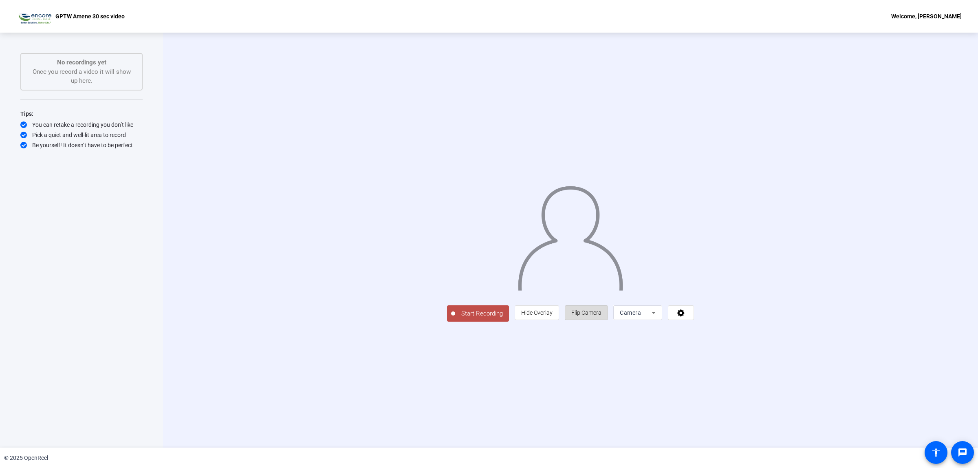
click at [601, 284] on span "Flip Camera" at bounding box center [586, 312] width 30 height 7
click at [455, 284] on span "Start Recording" at bounding box center [482, 313] width 54 height 9
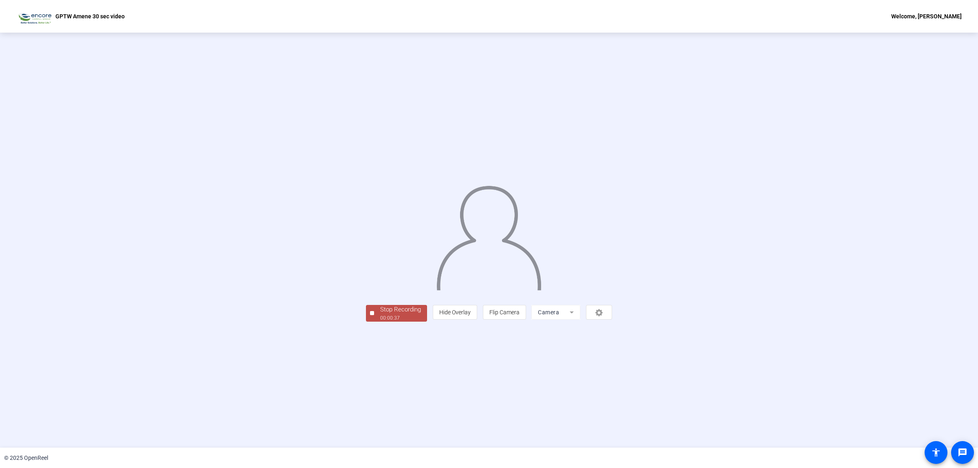
click at [380, 284] on div "00:00:37" at bounding box center [400, 317] width 41 height 7
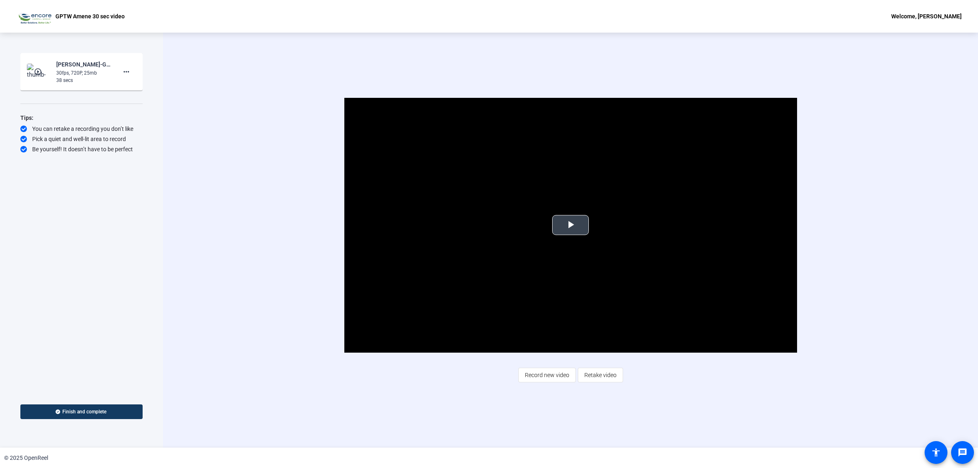
click at [571, 225] on span "Video Player" at bounding box center [571, 225] width 0 height 0
click at [594, 284] on span "Retake video" at bounding box center [600, 374] width 32 height 15
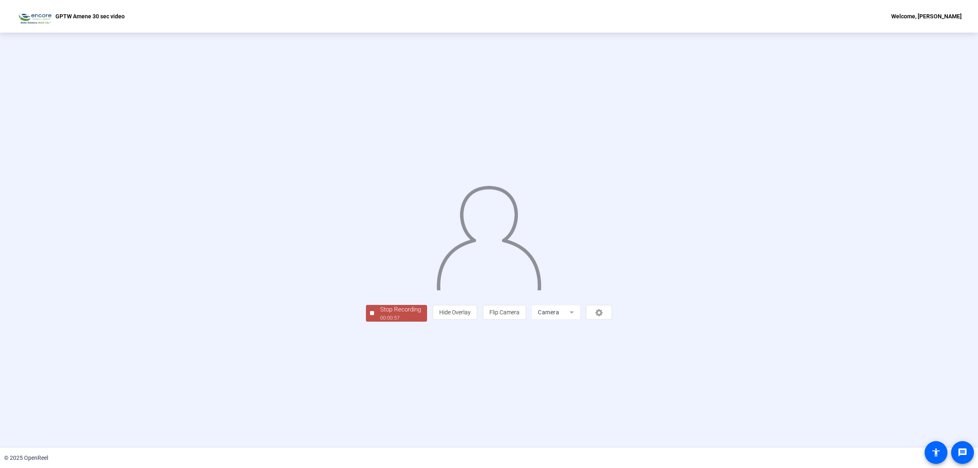
click at [290, 284] on div "Stop Recording 00:00:57 person Hide Overlay flip Flip Camera Camera" at bounding box center [489, 240] width 978 height 415
click at [380, 284] on div "Stop Recording" at bounding box center [400, 309] width 41 height 9
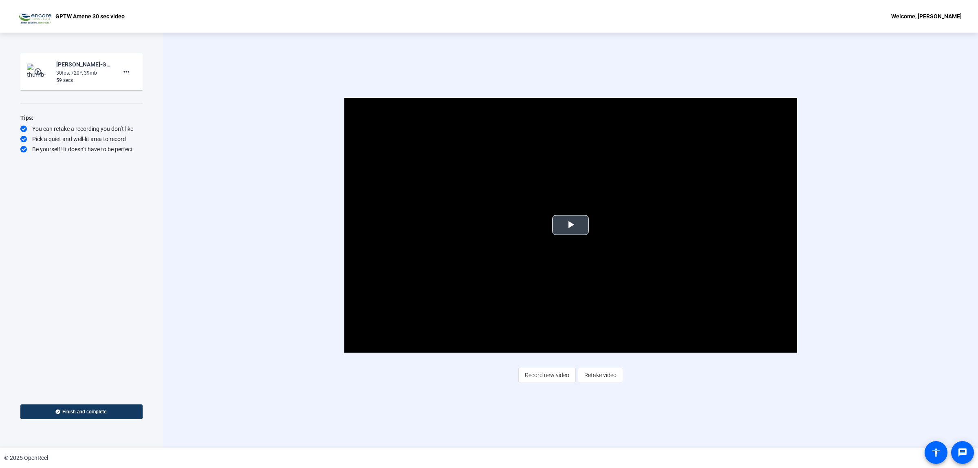
click at [571, 225] on span "Video Player" at bounding box center [571, 225] width 0 height 0
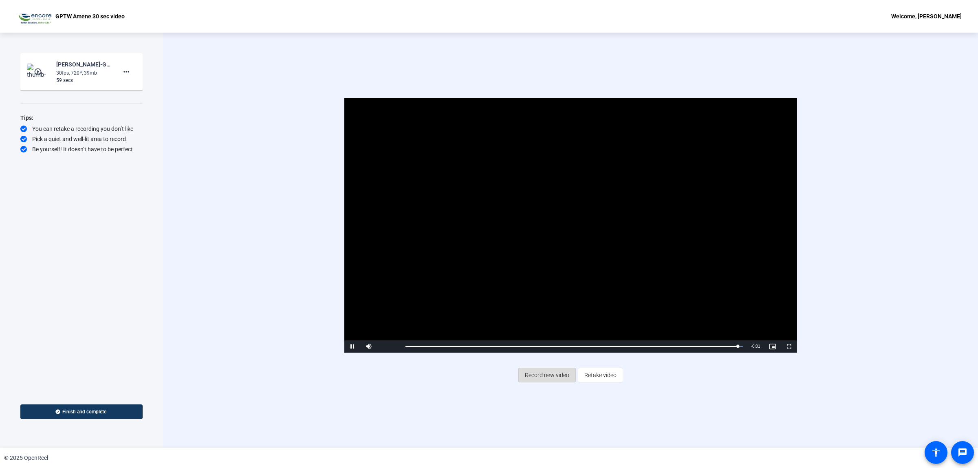
click at [545, 284] on span "Record new video" at bounding box center [547, 374] width 44 height 15
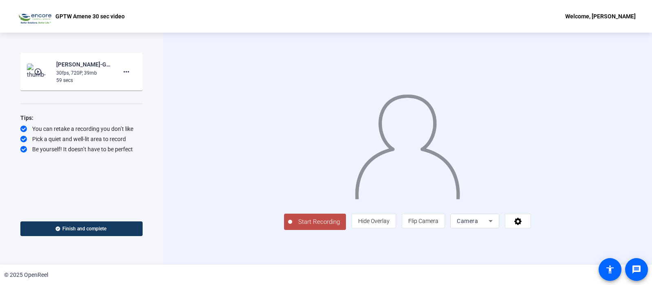
scroll to position [19, 0]
click at [522, 225] on icon at bounding box center [517, 221] width 7 height 7
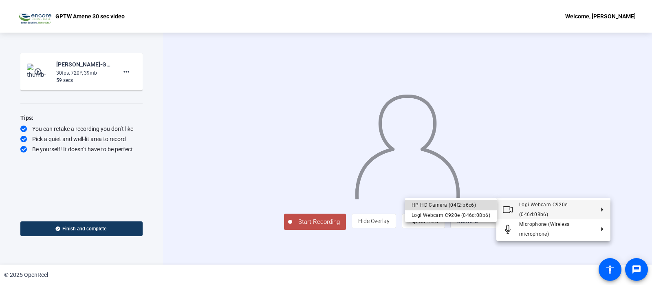
click at [469, 204] on div "HP HD Camera (04f2:b6c6)" at bounding box center [451, 205] width 79 height 10
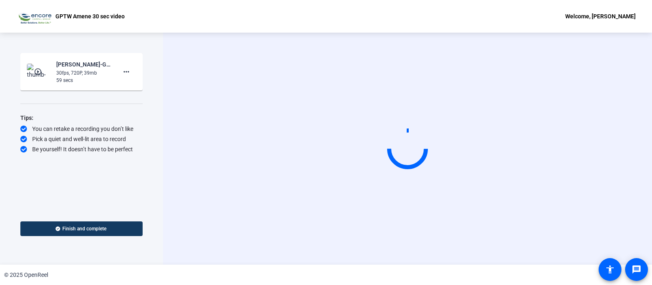
scroll to position [0, 0]
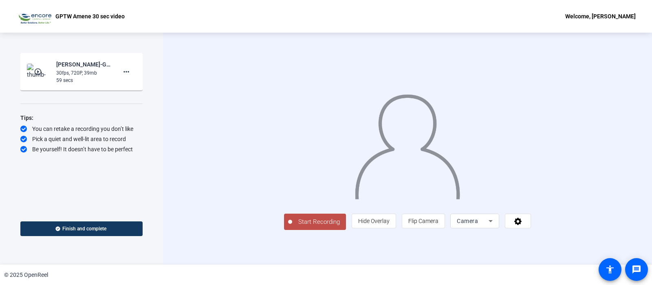
click at [284, 230] on button "Start Recording" at bounding box center [315, 222] width 62 height 16
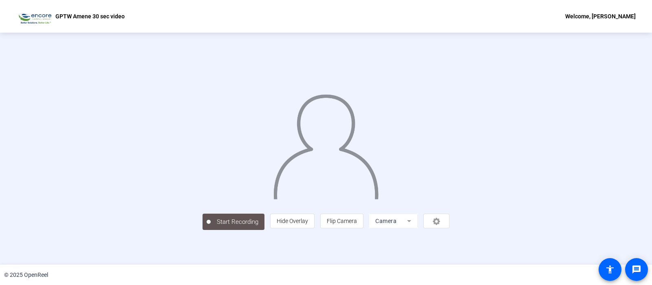
click at [621, 196] on div "Start Recording person Hide Overlay flip Flip Camera Camera" at bounding box center [326, 149] width 652 height 232
click at [586, 185] on div "Stop Recording 00:01:06 person Hide Overlay flip Flip Camera Camera" at bounding box center [326, 148] width 554 height 163
click at [217, 223] on div "Stop Recording" at bounding box center [237, 218] width 41 height 9
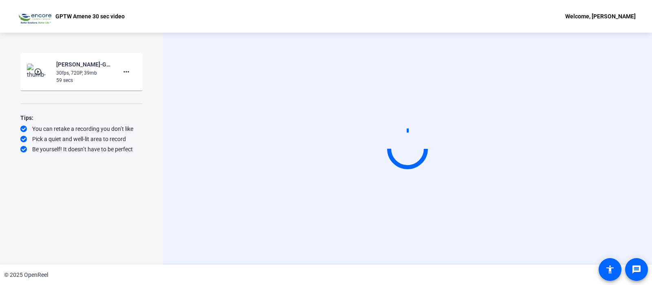
scroll to position [0, 0]
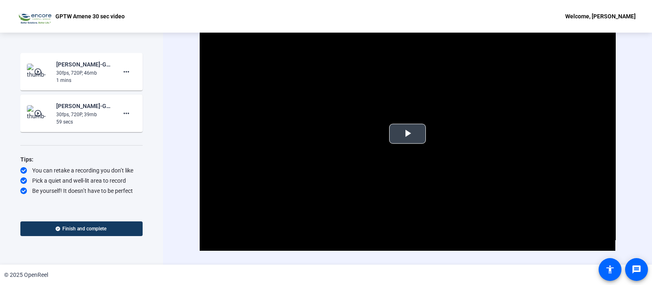
click at [408, 134] on span "Video Player" at bounding box center [408, 134] width 0 height 0
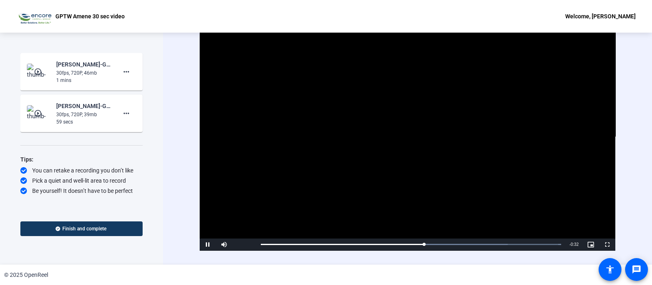
scroll to position [17, 0]
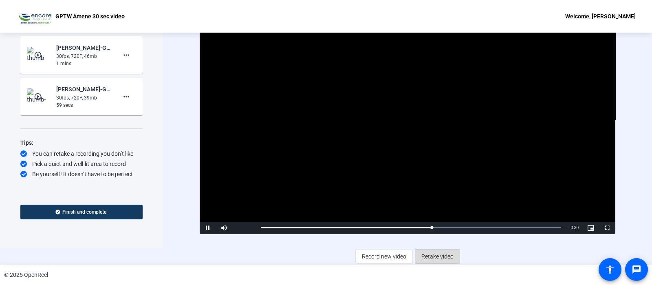
click at [437, 258] on span "Retake video" at bounding box center [437, 256] width 32 height 15
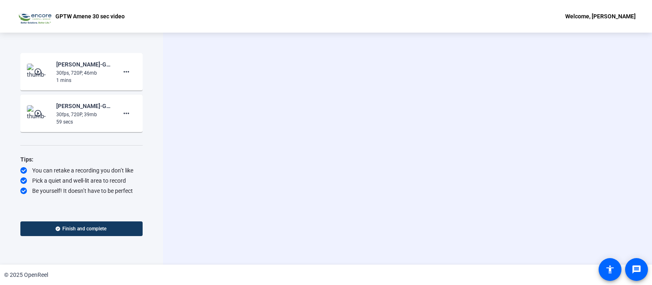
scroll to position [0, 0]
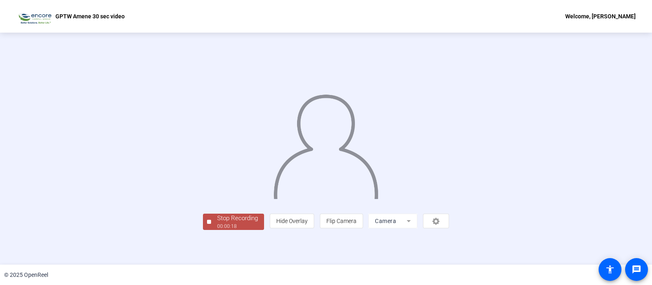
click at [591, 147] on div "Stop Recording 00:00:18 person Hide Overlay flip Flip Camera Camera" at bounding box center [326, 148] width 554 height 163
click at [217, 223] on div "Stop Recording" at bounding box center [237, 218] width 41 height 9
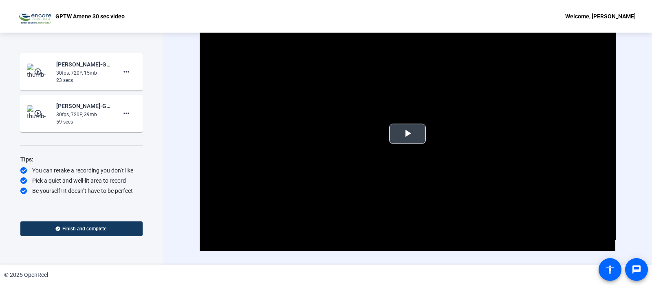
click at [408, 134] on span "Video Player" at bounding box center [408, 134] width 0 height 0
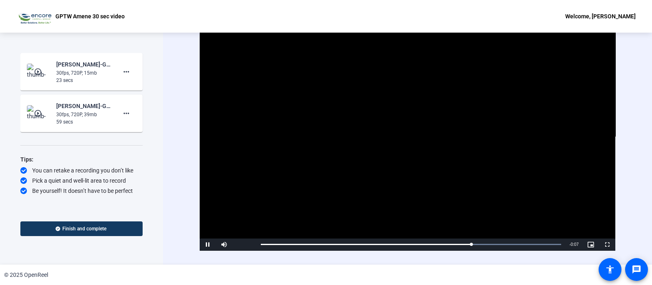
scroll to position [17, 0]
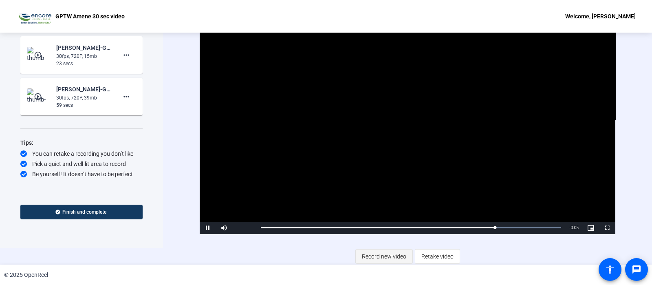
click at [377, 249] on span "Record new video" at bounding box center [384, 256] width 44 height 15
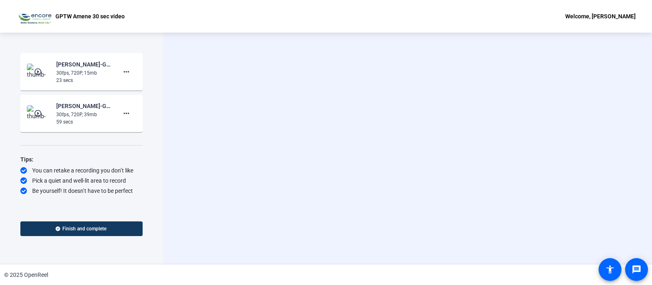
scroll to position [0, 0]
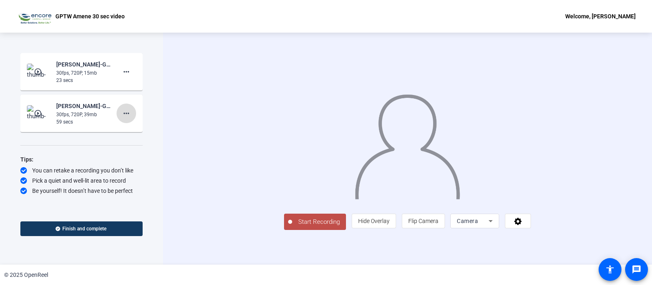
click at [126, 117] on mat-icon "more_horiz" at bounding box center [126, 113] width 10 height 10
click at [137, 128] on span "Delete clip" at bounding box center [139, 130] width 33 height 10
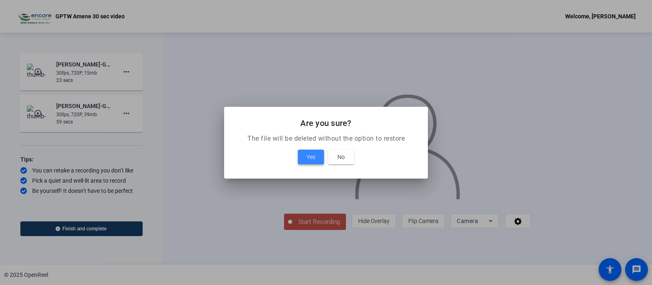
click at [311, 152] on span "Yes" at bounding box center [310, 157] width 9 height 10
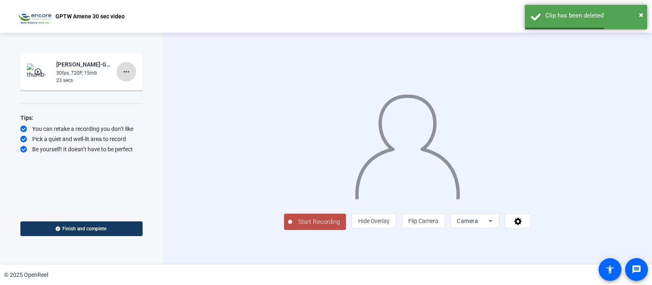
click at [130, 70] on mat-icon "more_horiz" at bounding box center [126, 72] width 10 height 10
click at [133, 90] on span "Delete clip" at bounding box center [139, 89] width 33 height 10
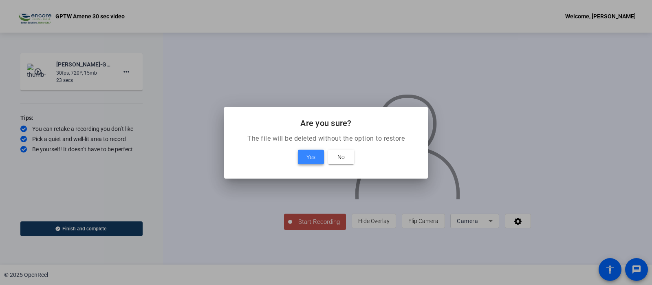
click at [312, 155] on span "Yes" at bounding box center [310, 157] width 9 height 10
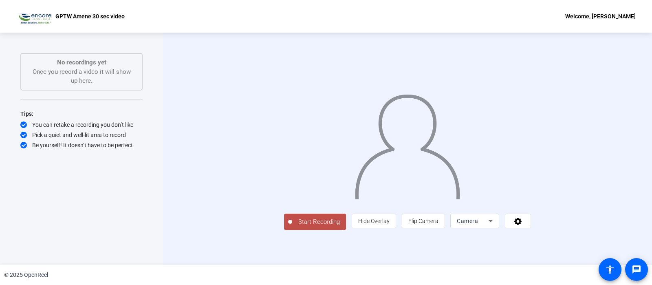
click at [284, 230] on button "Start Recording" at bounding box center [315, 222] width 62 height 16
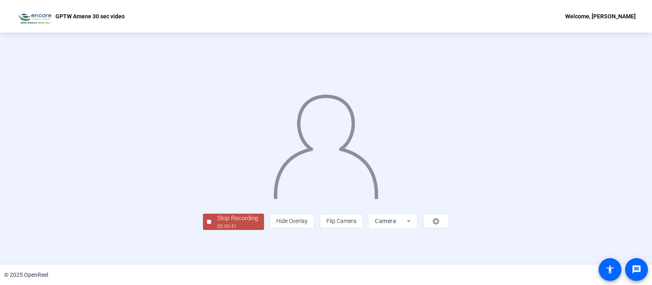
click at [622, 132] on div "Stop Recording 00:00:41 person Hide Overlay flip Flip Camera Camera" at bounding box center [326, 149] width 652 height 232
click at [217, 223] on div "Stop Recording" at bounding box center [237, 218] width 41 height 9
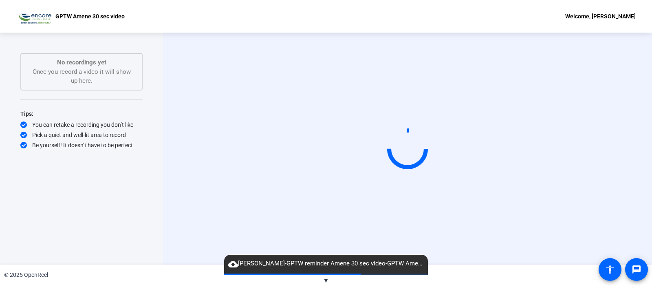
click at [639, 156] on div "Start Recording" at bounding box center [407, 149] width 489 height 232
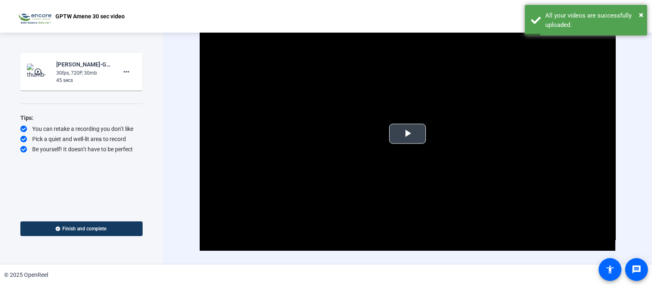
click at [408, 134] on span "Video Player" at bounding box center [408, 134] width 0 height 0
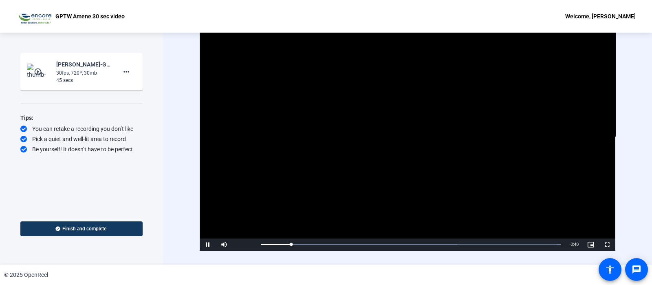
scroll to position [17, 0]
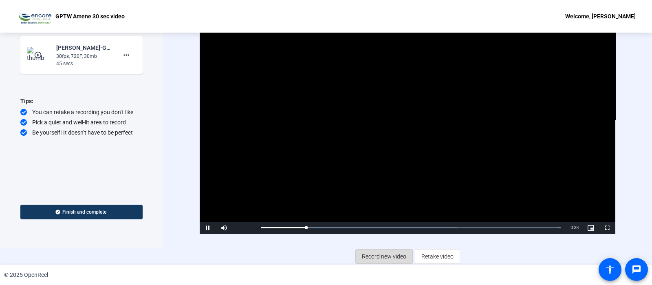
click at [384, 256] on span "Record new video" at bounding box center [384, 256] width 44 height 15
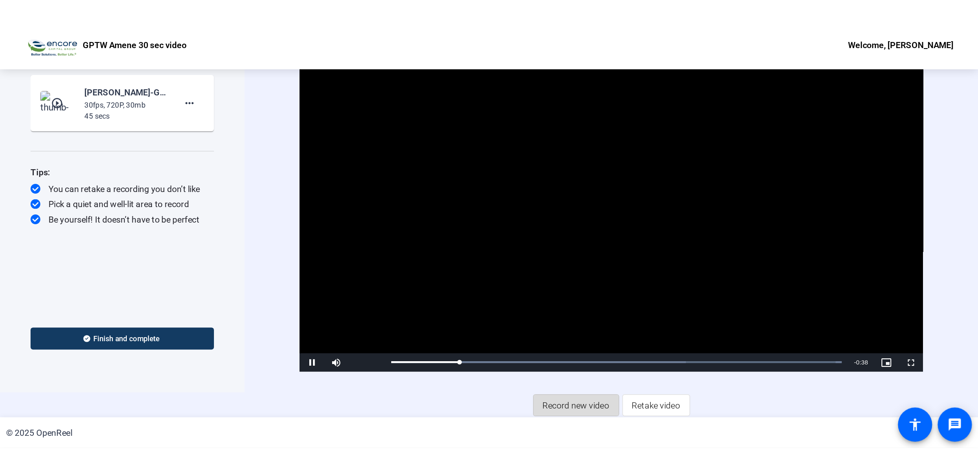
scroll to position [0, 0]
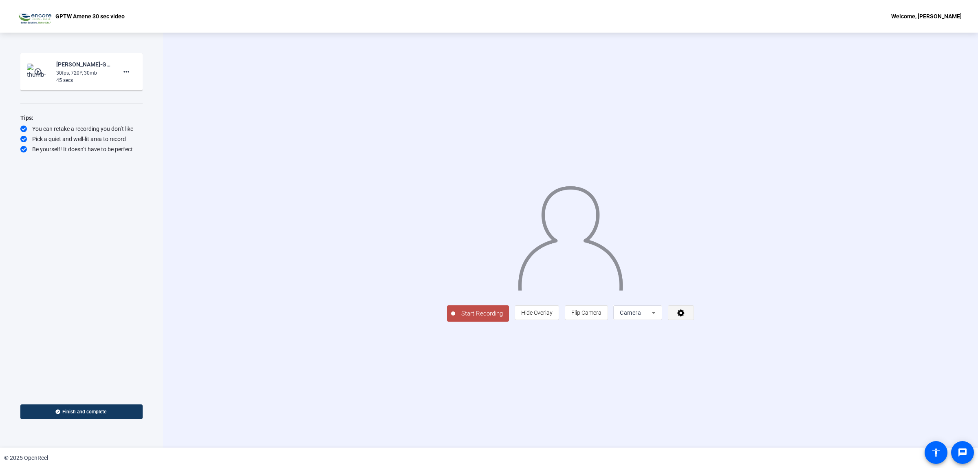
click at [652, 284] on icon at bounding box center [680, 312] width 7 height 7
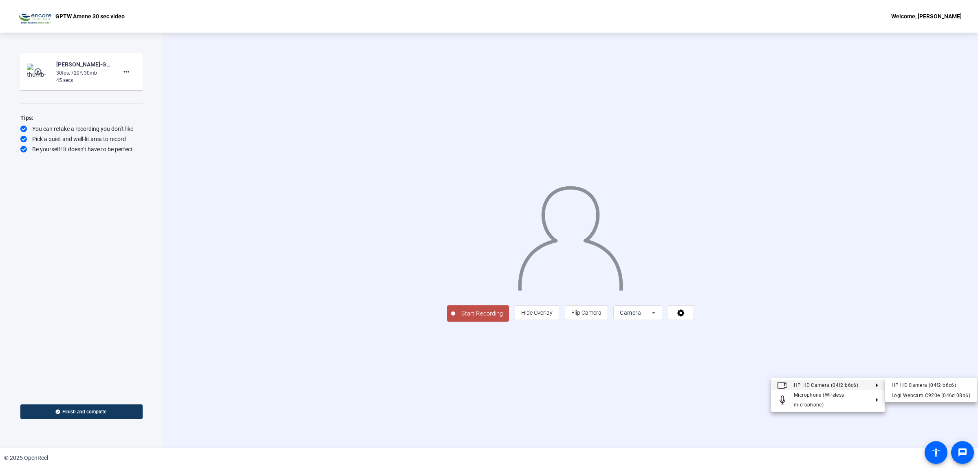
click at [652, 284] on span "HP HD Camera (04f2:b6c6)" at bounding box center [826, 385] width 64 height 6
click at [652, 284] on div "Logi Webcam C920e (046d:08b6)" at bounding box center [931, 395] width 79 height 10
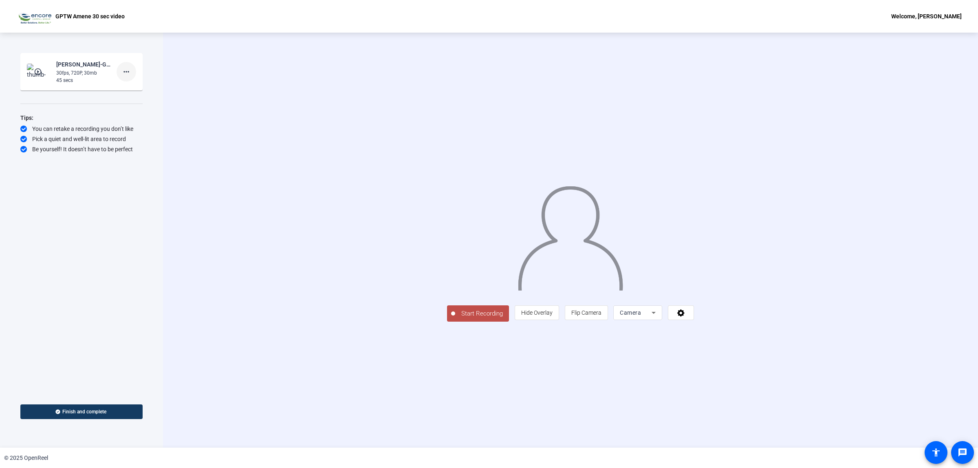
click at [126, 67] on mat-icon "more_horiz" at bounding box center [126, 72] width 10 height 10
click at [137, 87] on span "Delete clip" at bounding box center [139, 89] width 33 height 10
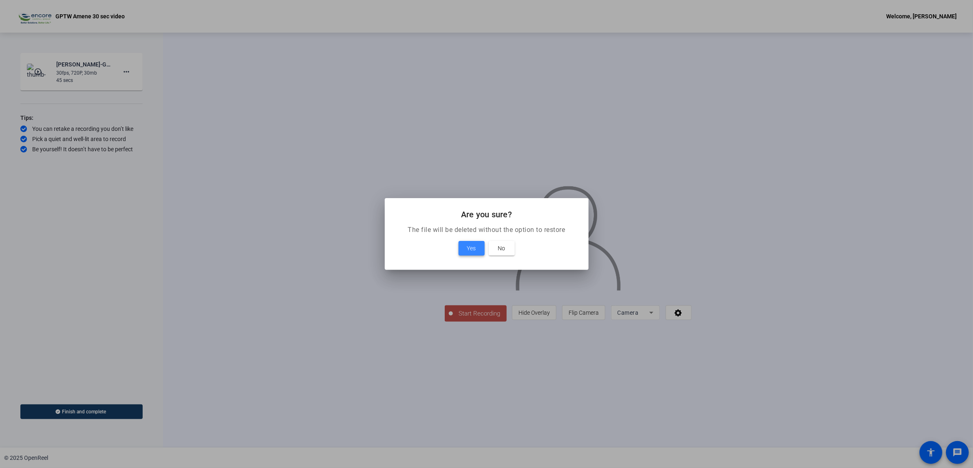
click at [467, 244] on span "Yes" at bounding box center [471, 248] width 9 height 10
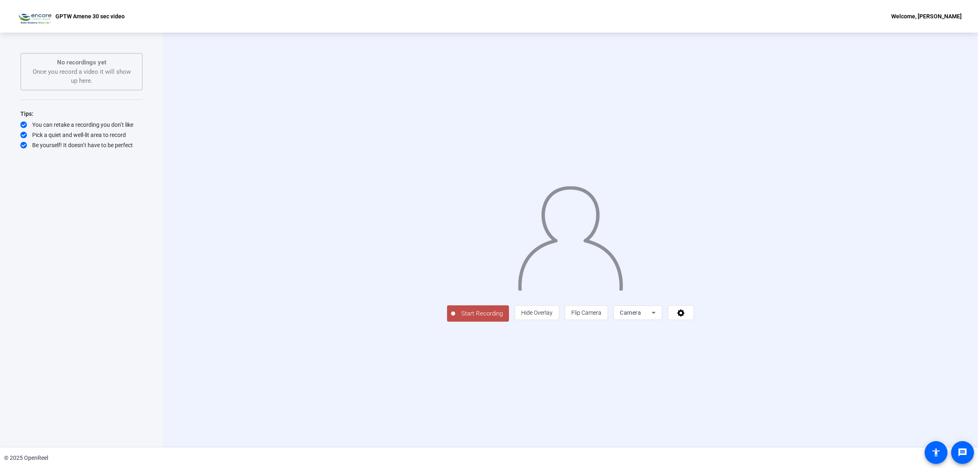
drag, startPoint x: 376, startPoint y: 373, endPoint x: 372, endPoint y: 381, distance: 8.6
click at [455, 284] on span "Start Recording" at bounding box center [482, 313] width 54 height 9
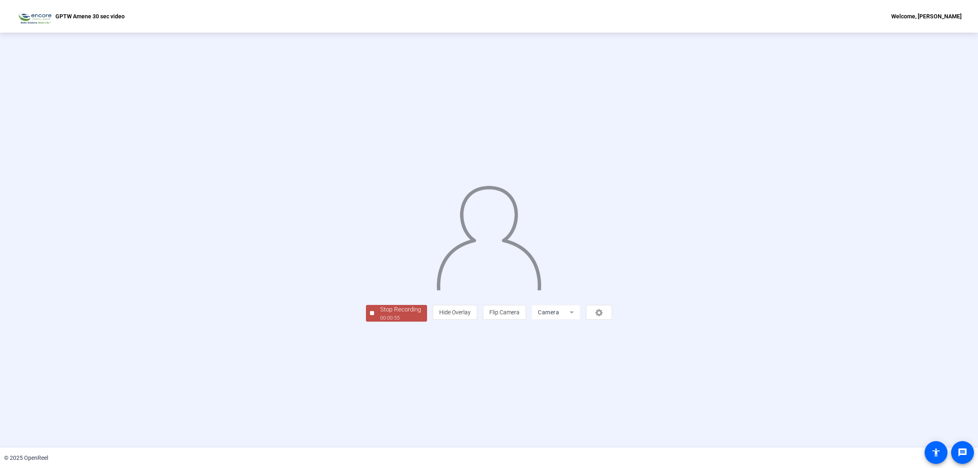
click at [380, 284] on div "Stop Recording" at bounding box center [400, 309] width 41 height 9
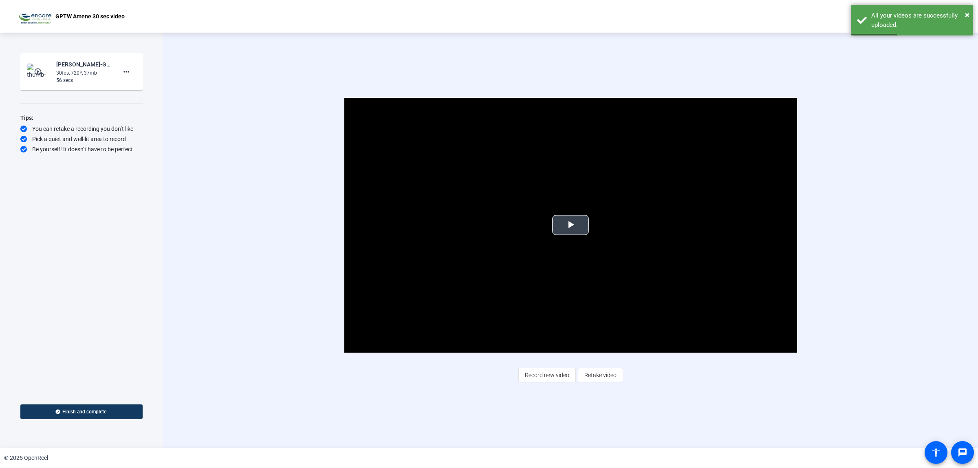
click at [571, 225] on span "Video Player" at bounding box center [571, 225] width 0 height 0
click at [123, 70] on mat-icon "more_horiz" at bounding box center [126, 72] width 10 height 10
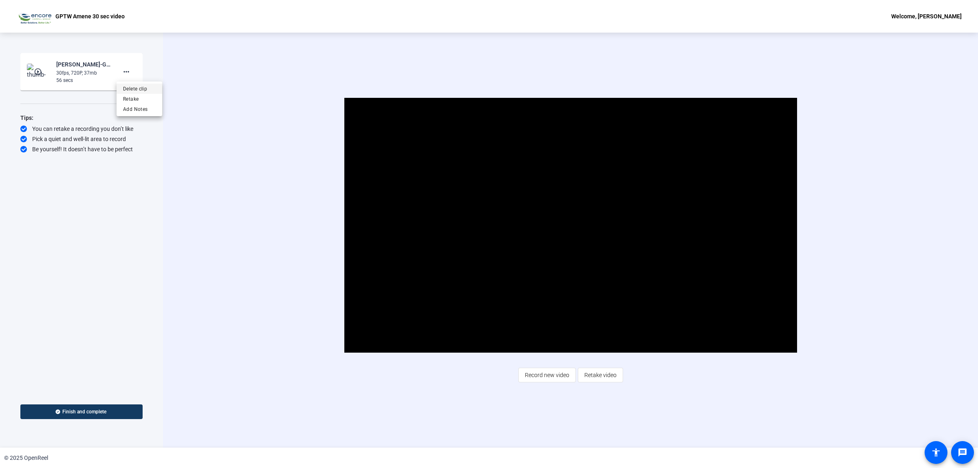
click at [139, 87] on span "Delete clip" at bounding box center [139, 89] width 33 height 10
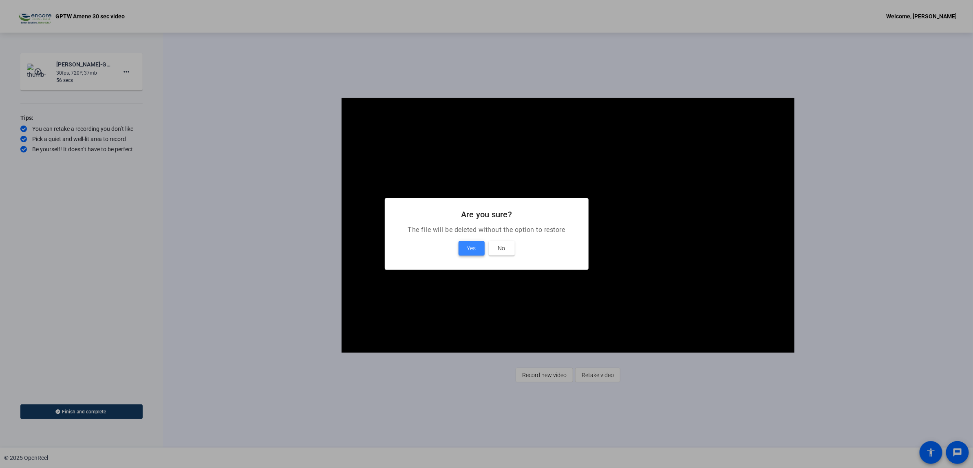
click at [474, 249] on span "Yes" at bounding box center [471, 248] width 9 height 10
